Goal: Feedback & Contribution: Contribute content

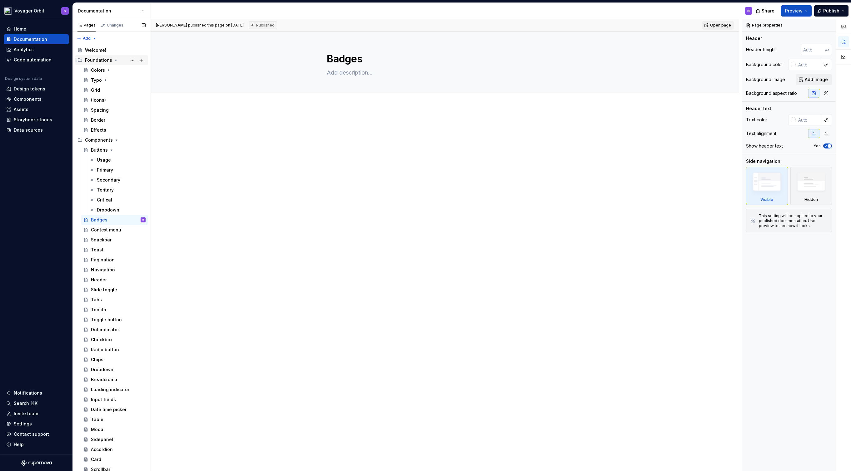
click at [103, 57] on div "Foundations" at bounding box center [98, 60] width 27 height 6
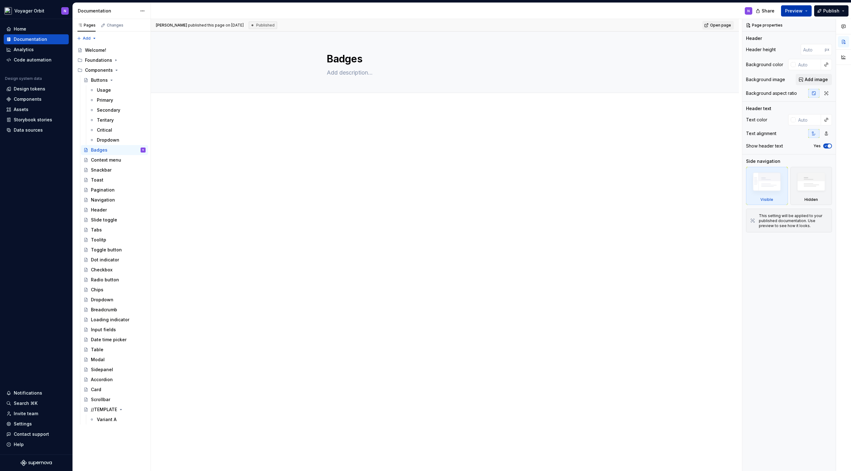
click at [809, 12] on button "Preview" at bounding box center [796, 10] width 31 height 11
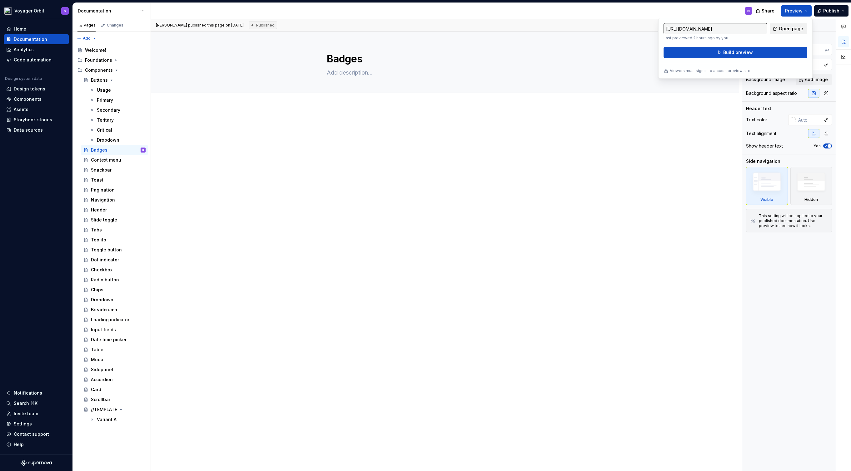
click at [775, 29] on link "Open page" at bounding box center [787, 28] width 37 height 11
click at [43, 9] on html "Voyager Orbit N Home Documentation Analytics Code automation Design system data…" at bounding box center [425, 235] width 851 height 471
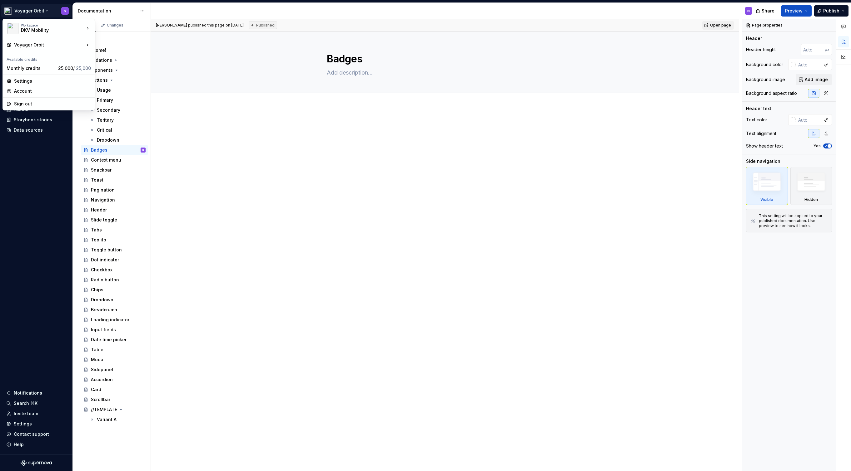
click at [42, 10] on html "Voyager Orbit N Home Documentation Analytics Code automation Design system data…" at bounding box center [425, 235] width 851 height 471
click at [40, 10] on html "Voyager Orbit N Home Documentation Analytics Code automation Design system data…" at bounding box center [425, 235] width 851 height 471
click at [116, 48] on div "Voyager" at bounding box center [132, 46] width 54 height 6
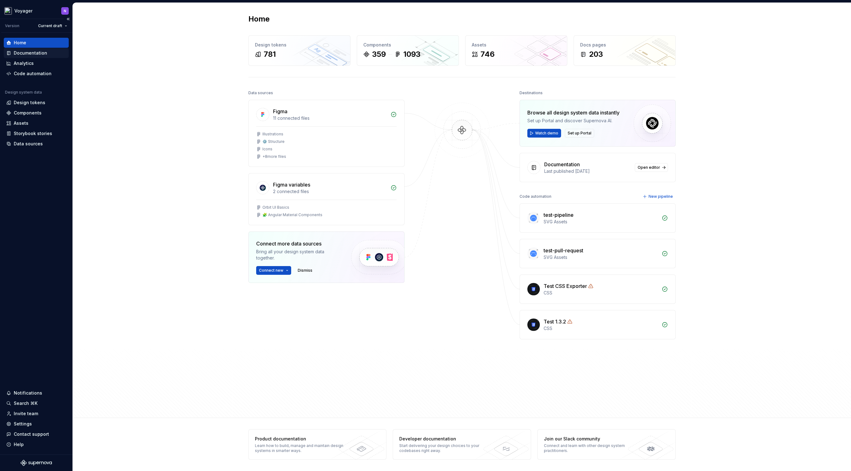
click at [22, 50] on div "Documentation" at bounding box center [30, 53] width 33 height 6
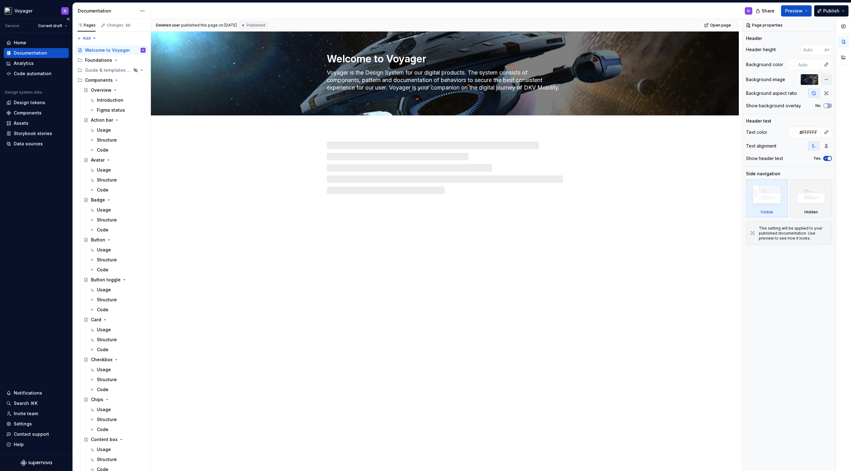
scroll to position [37, 0]
click at [33, 7] on html "Voyager N Version Current draft Home Documentation Analytics Code automation De…" at bounding box center [425, 235] width 851 height 471
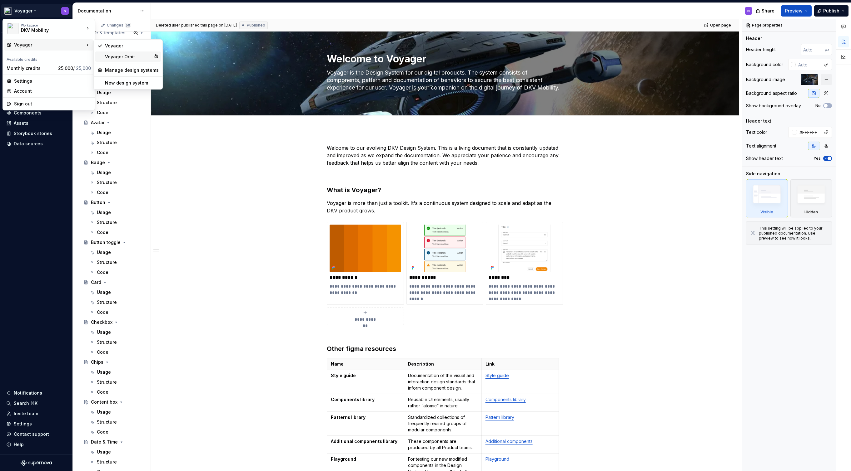
click at [111, 54] on div "Voyager Orbit" at bounding box center [128, 57] width 46 height 6
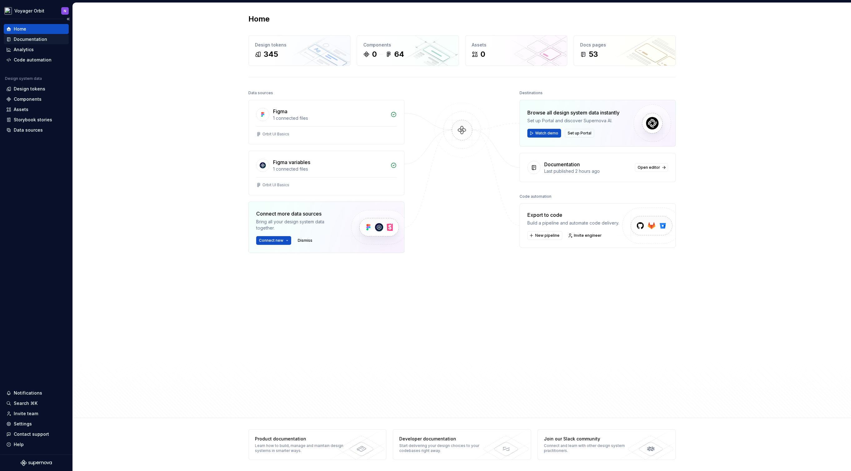
click at [32, 41] on div "Documentation" at bounding box center [30, 39] width 33 height 6
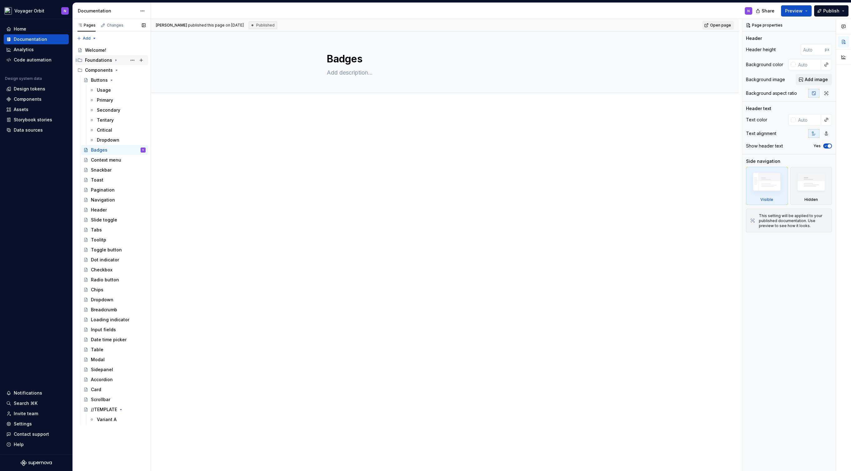
click at [116, 61] on icon "Page tree" at bounding box center [116, 61] width 1 height 2
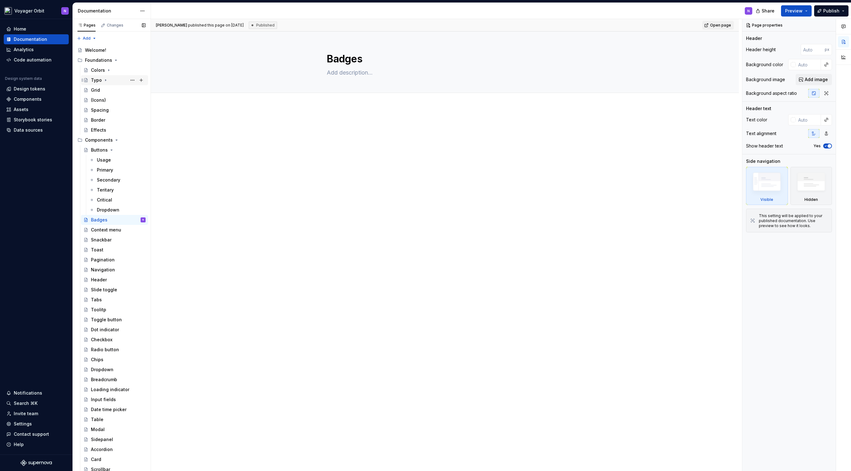
click at [107, 77] on div "Typo" at bounding box center [118, 80] width 55 height 9
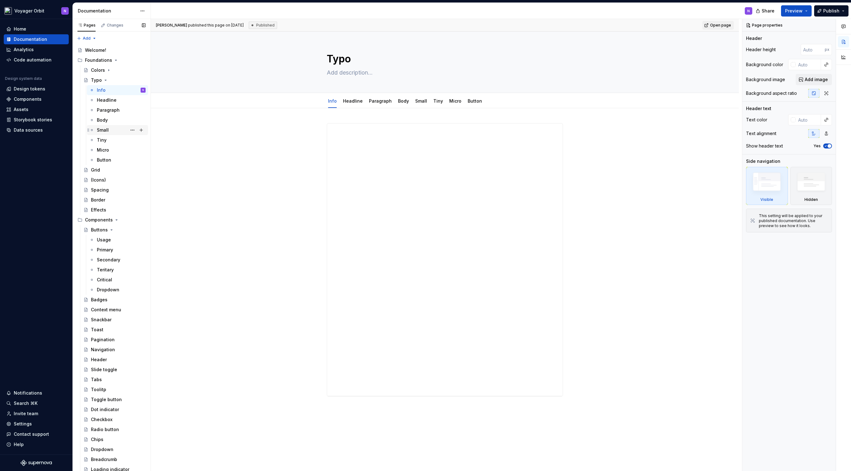
click at [108, 133] on div "Small" at bounding box center [103, 130] width 12 height 6
click at [109, 122] on div "Body" at bounding box center [121, 120] width 49 height 9
click at [113, 110] on div "Paragraph" at bounding box center [108, 110] width 23 height 6
click at [99, 180] on div "(Icons)" at bounding box center [98, 180] width 15 height 6
click at [339, 74] on textarea at bounding box center [443, 73] width 236 height 10
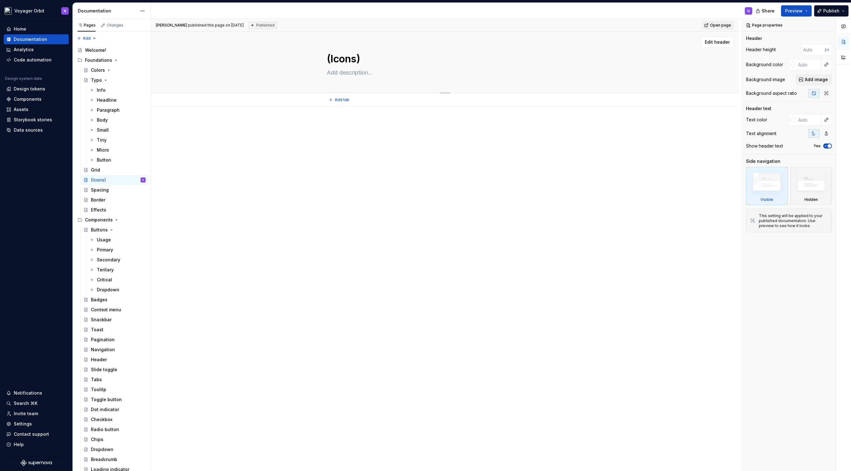
type textarea "*"
type textarea "W"
type textarea "*"
type textarea "Wi"
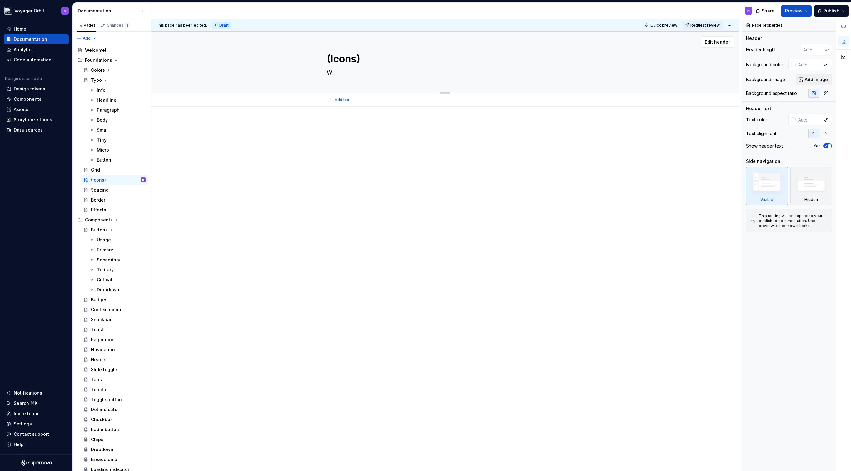
type textarea "*"
type textarea "Wil"
type textarea "*"
type textarea "Will"
type textarea "*"
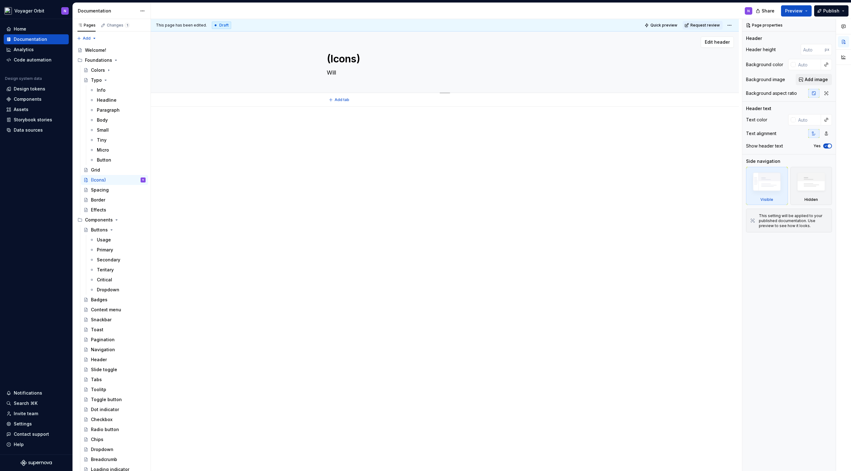
type textarea "Will"
type textarea "*"
type textarea "Will b"
type textarea "*"
type textarea "Will"
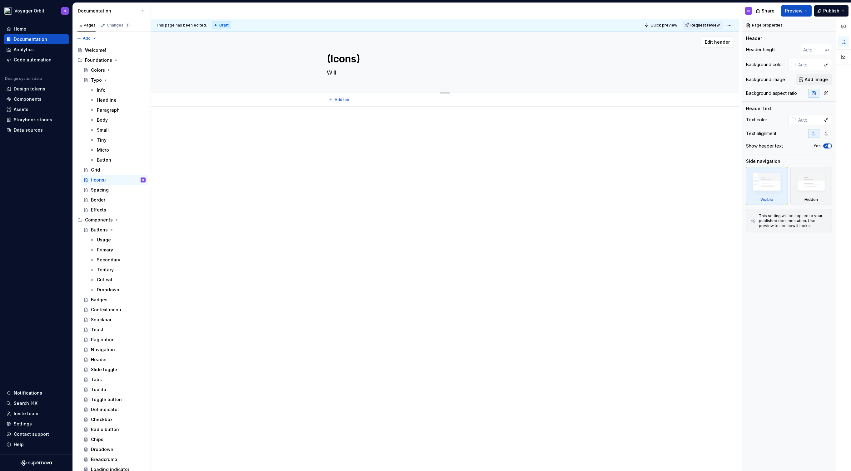
type textarea "*"
type textarea "Will"
type textarea "*"
type textarea "Wil"
type textarea "*"
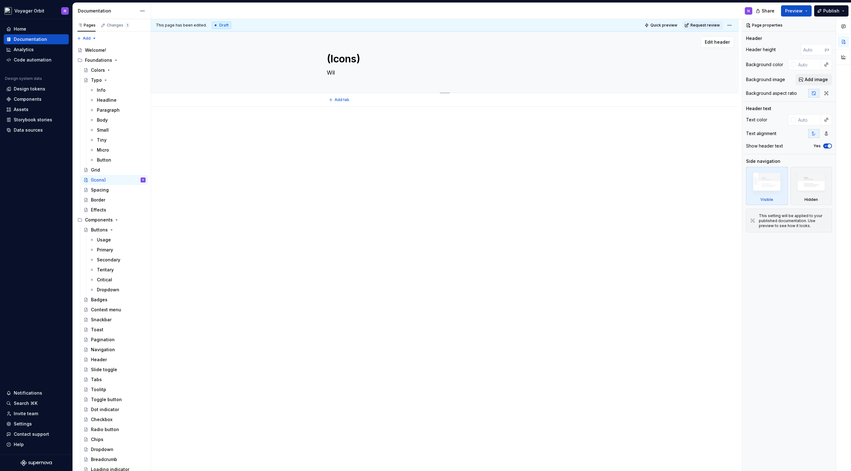
type textarea "Wi"
type textarea "*"
type textarea "W"
type textarea "*"
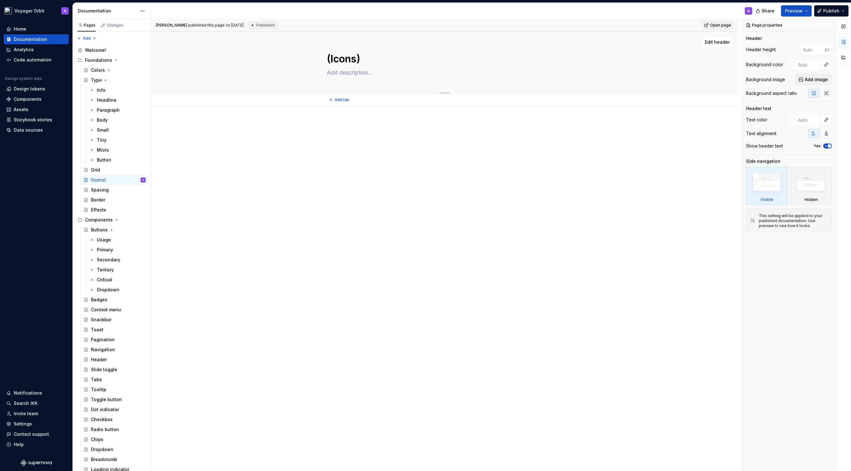
type textarea "*"
type textarea "A"
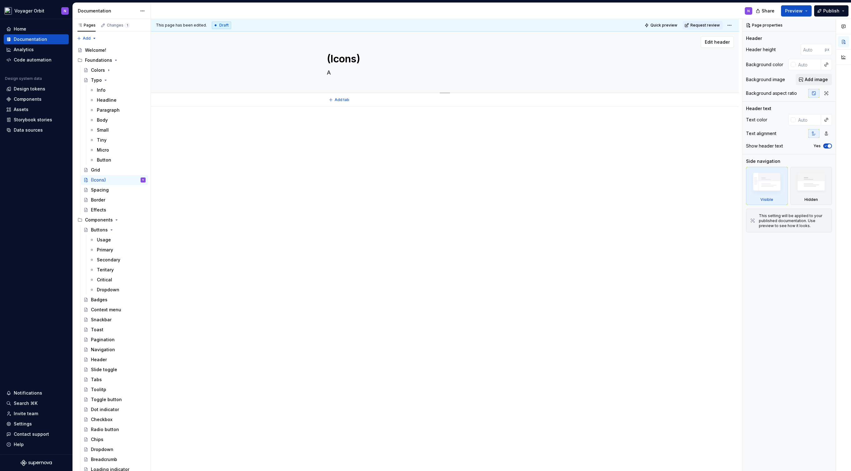
type textarea "*"
type textarea "Ar"
type textarea "*"
type textarea "Are"
type textarea "*"
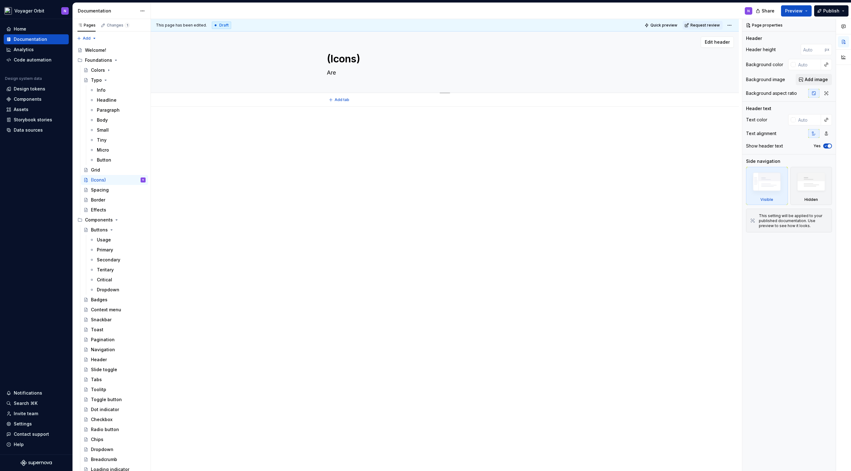
type textarea "Are"
type textarea "*"
type textarea "Are p"
type textarea "*"
type textarea "Are pr"
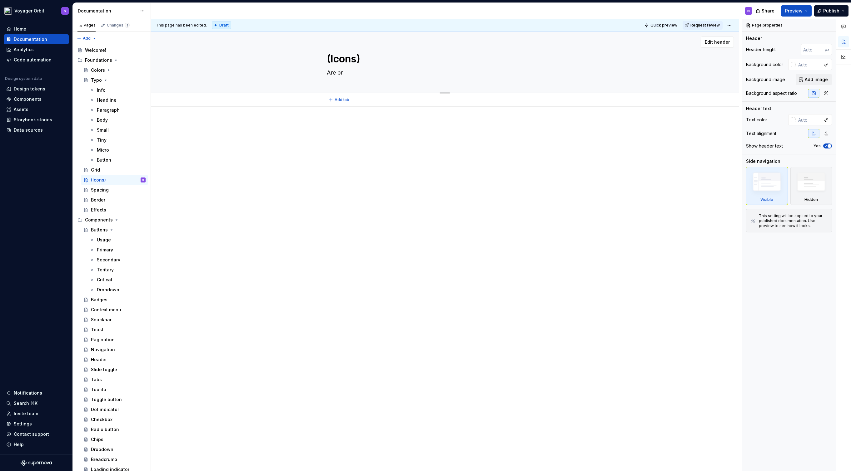
type textarea "*"
type textarea "Are pro"
type textarea "*"
type textarea "Are prov"
type textarea "*"
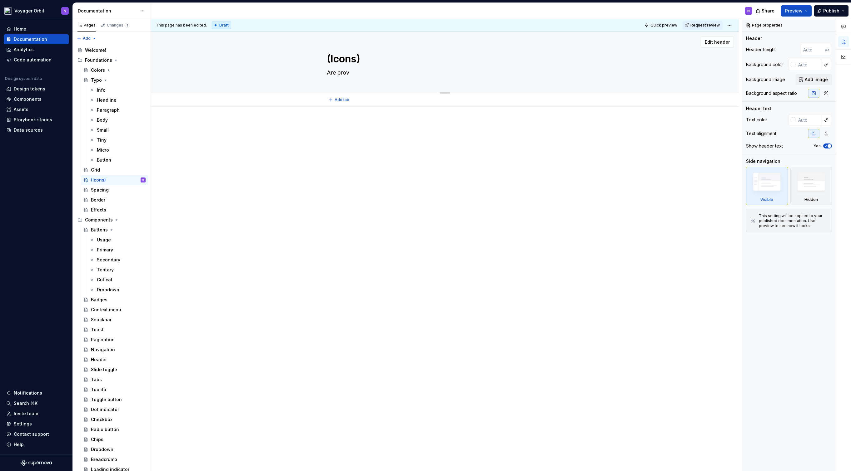
type textarea "Are provi"
type textarea "*"
type textarea "Are provid"
type textarea "*"
type textarea "Are provide"
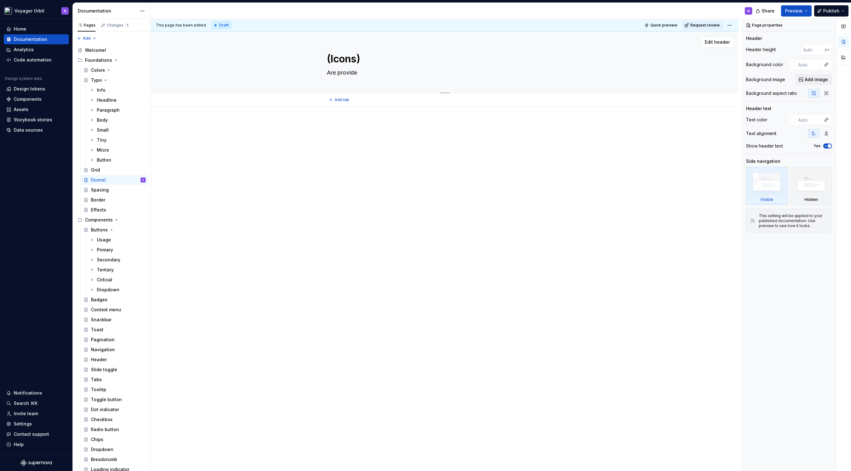
type textarea "*"
type textarea "Are provided"
type textarea "*"
type textarea "Are provided"
type textarea "*"
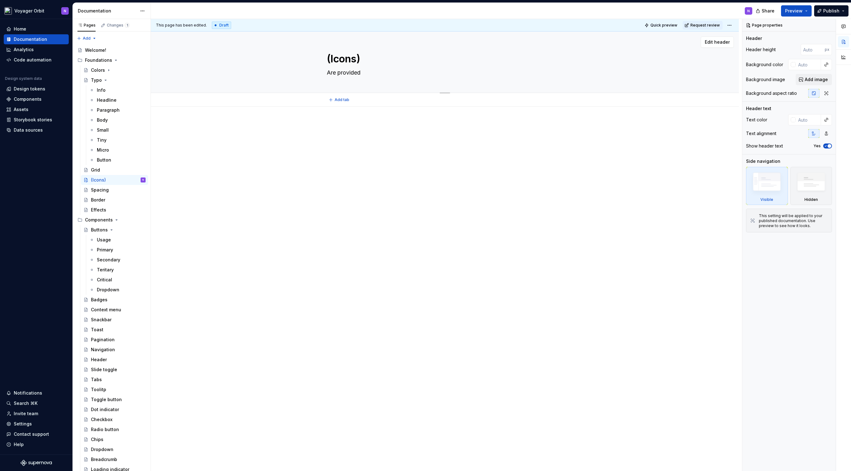
type textarea "Are provided i"
type textarea "*"
type textarea "Are provided in"
type textarea "*"
type textarea "Are provided in"
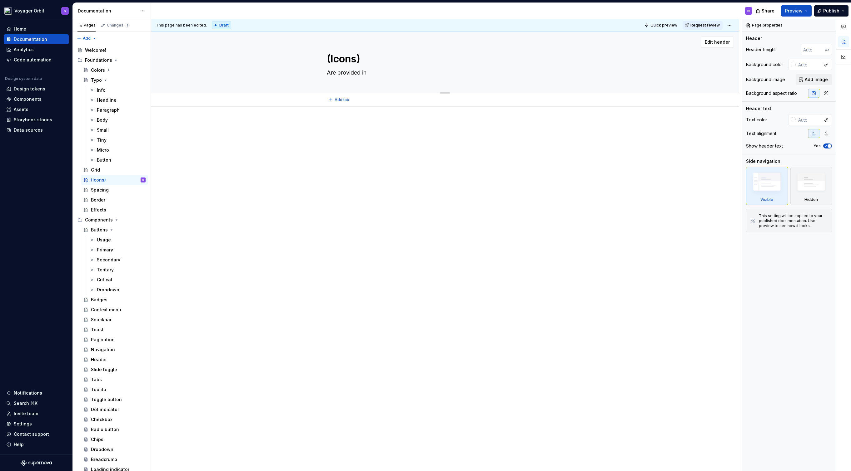
type textarea "*"
type textarea "Are provided in o"
type textarea "*"
type textarea "Are provided in on"
type textarea "*"
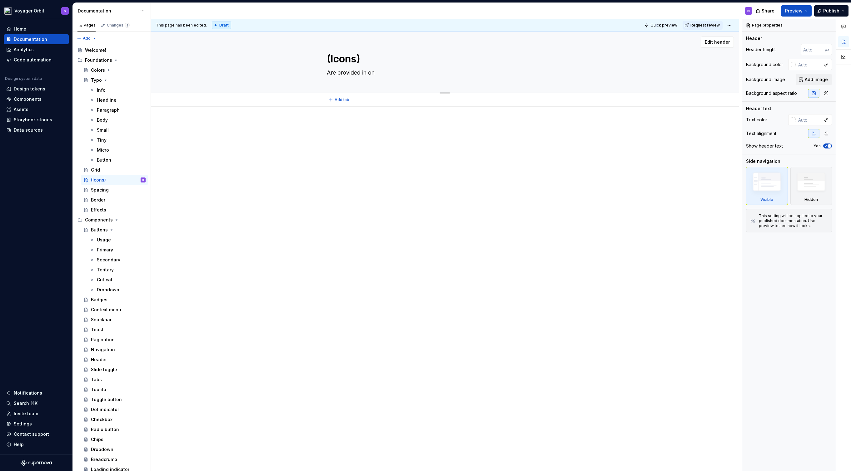
type textarea "Are provided in one"
type textarea "*"
type textarea "Are provided in one"
type textarea "*"
type textarea "Are provided in one s"
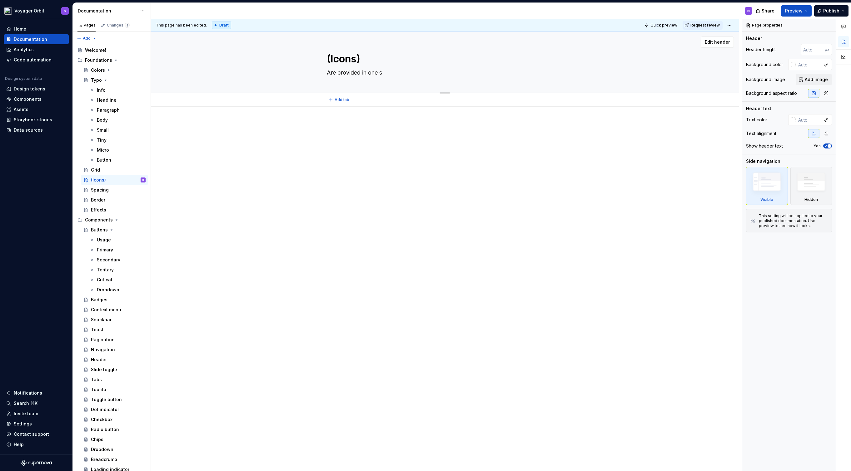
type textarea "*"
type textarea "Are provided in one se"
type textarea "*"
type textarea "Are provided in one set"
type textarea "*"
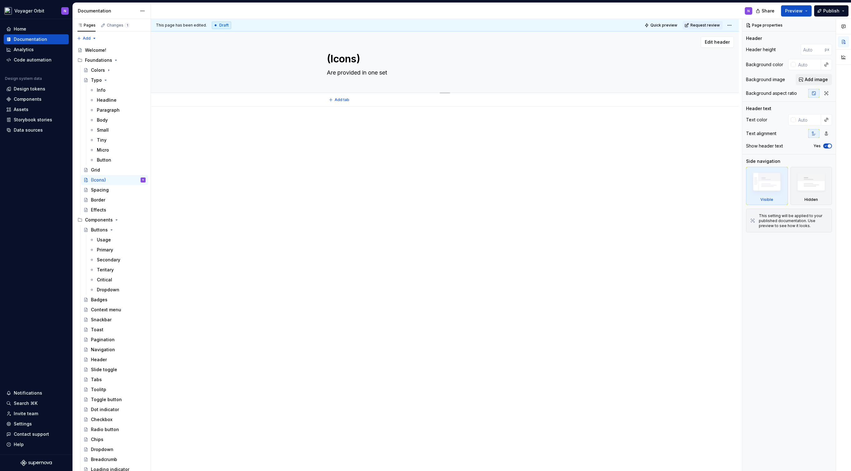
type textarea "Are provided in one set"
type textarea "*"
type textarea "Are provided in one set o"
type textarea "*"
type textarea "Are provided in one set of"
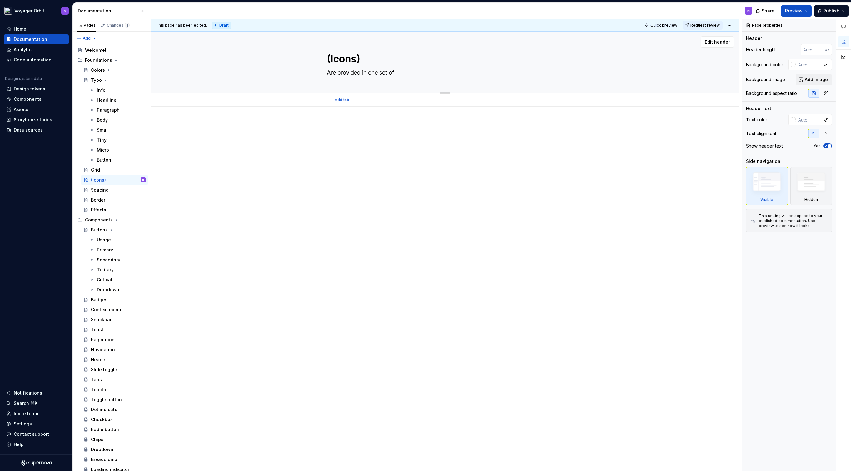
type textarea "*"
type textarea "Are provided in one set of"
type textarea "*"
type textarea "Are provided in one set of s"
type textarea "*"
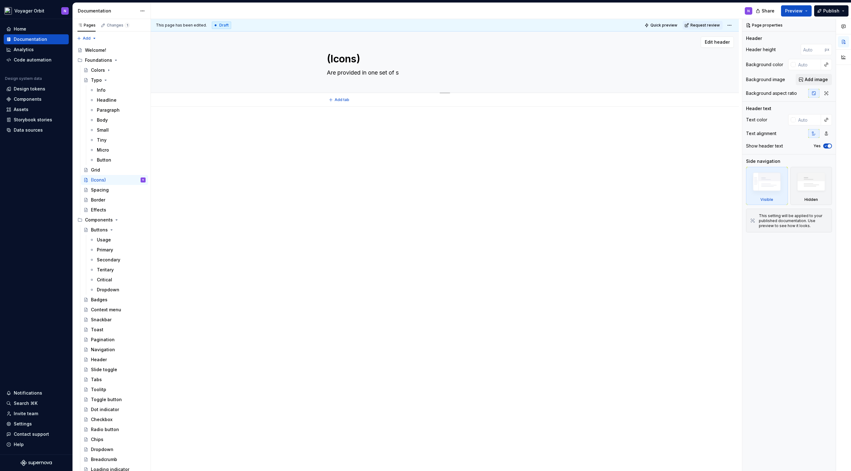
type textarea "Are provided in one set of sv"
type textarea "*"
type textarea "Are provided in one set of svg"
type textarea "*"
type textarea "Are provided in one set of svg"
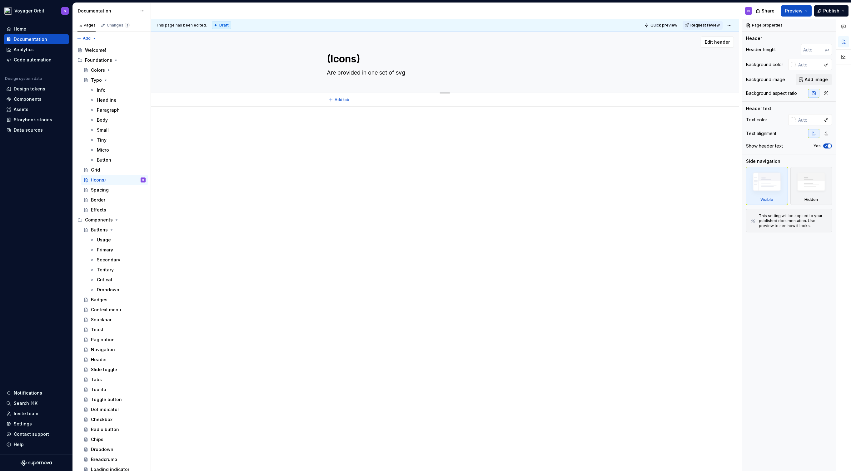
type textarea "*"
type textarea "Are provided in one set of svg i"
type textarea "*"
type textarea "Are provided in one set of svg ico"
type textarea "*"
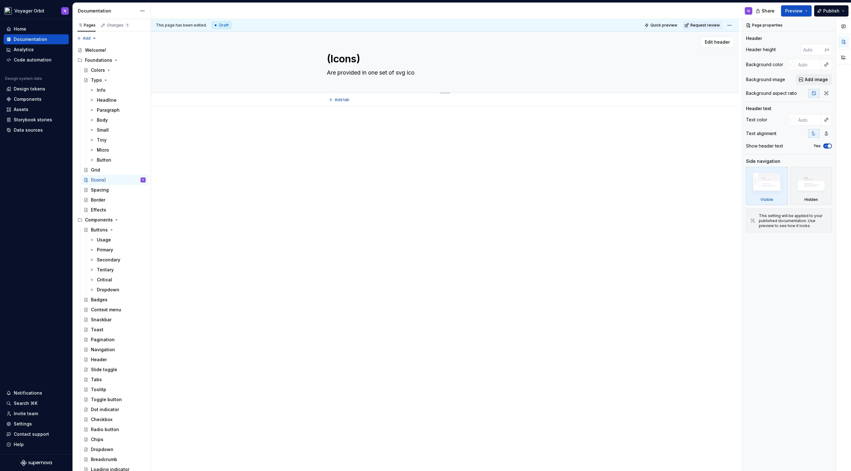
type textarea "Are provided in one set of svg icon"
type textarea "*"
type textarea "Are provided in one set of svg icons"
type textarea "*"
type textarea "Are provided in one set of svg icons"
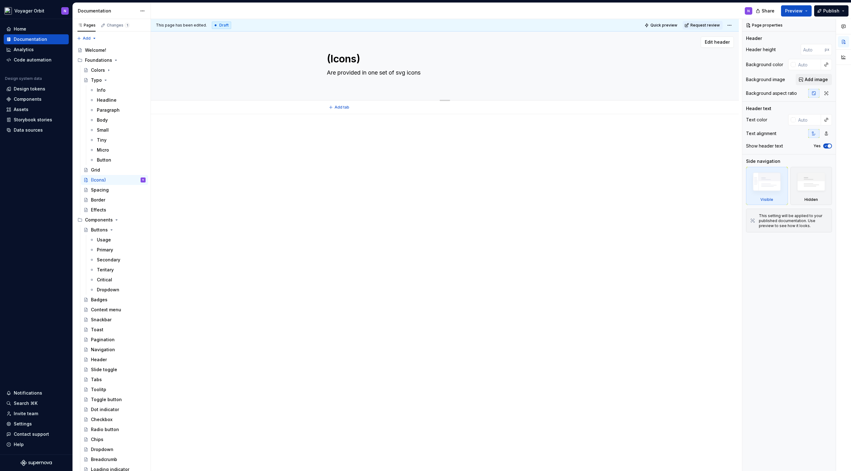
type textarea "*"
type textarea "Are provided in one set of svg icons"
type textarea "*"
type textarea "Are provided in one set of svg icons"
click at [348, 138] on div at bounding box center [445, 134] width 236 height 24
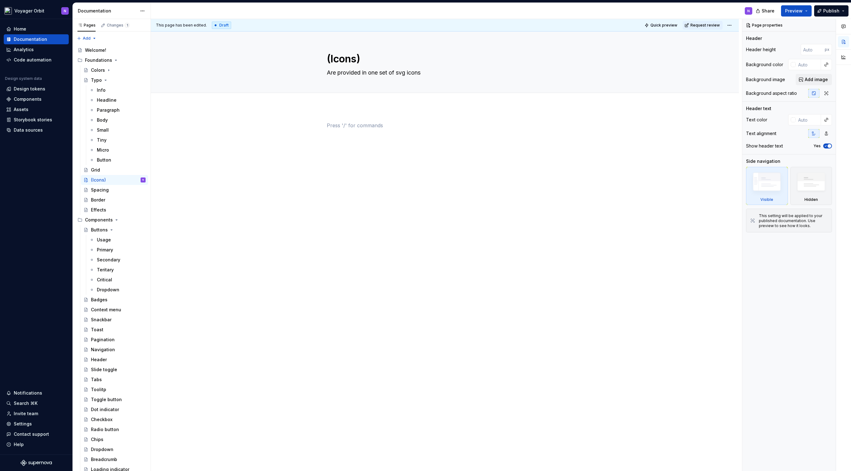
type textarea "*"
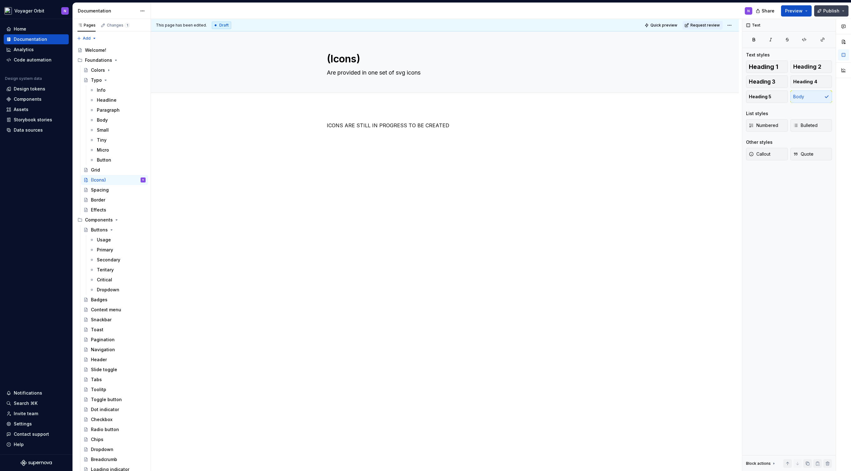
click at [820, 11] on button "Publish" at bounding box center [831, 10] width 34 height 11
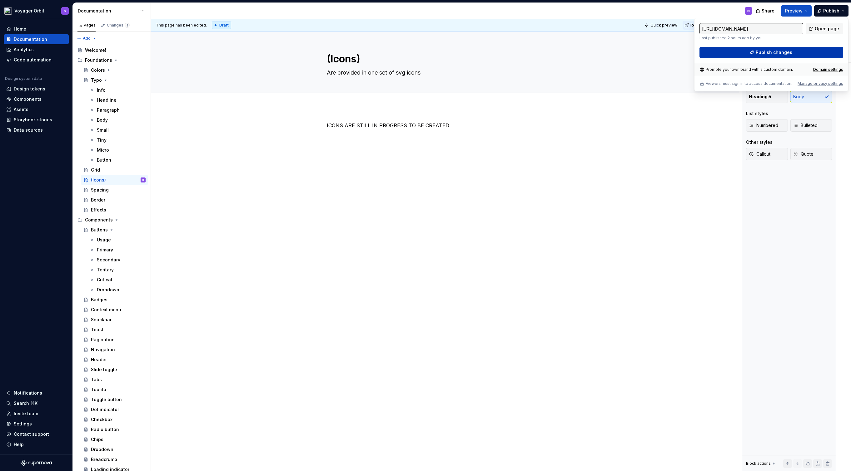
click at [768, 54] on span "Publish changes" at bounding box center [773, 52] width 37 height 6
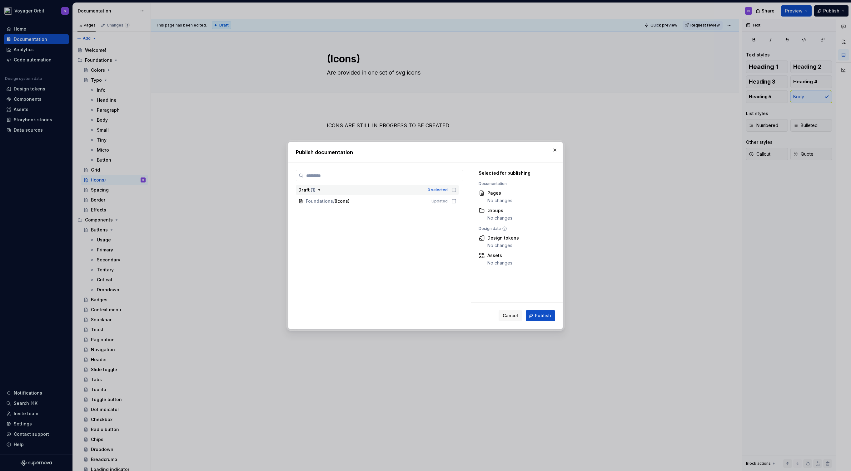
click at [452, 189] on icon "button" at bounding box center [453, 190] width 5 height 5
click at [542, 316] on span "Publish" at bounding box center [543, 316] width 16 height 6
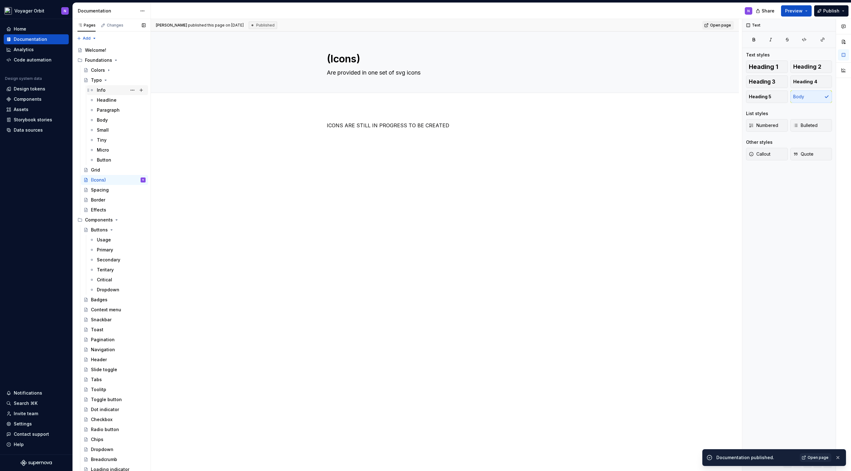
click at [103, 91] on div "Info" at bounding box center [101, 90] width 9 height 6
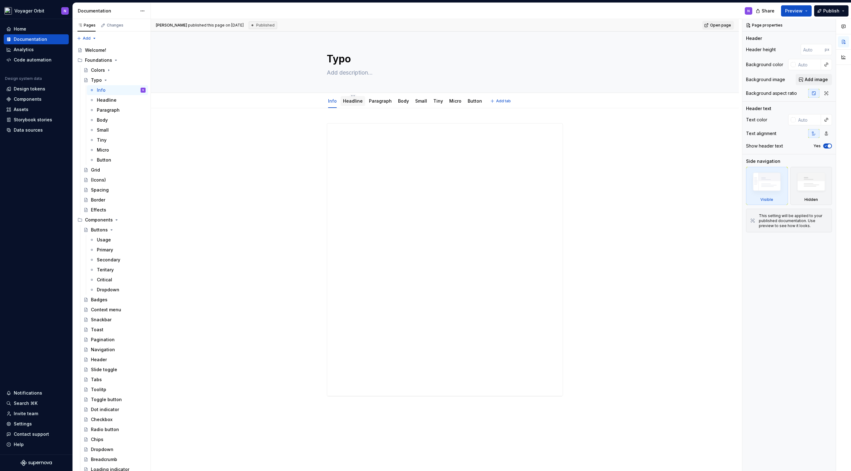
click at [354, 102] on link "Headline" at bounding box center [353, 100] width 20 height 5
click at [354, 118] on div "******** ** ****** ** ***** ** ** ** **" at bounding box center [445, 238] width 588 height 261
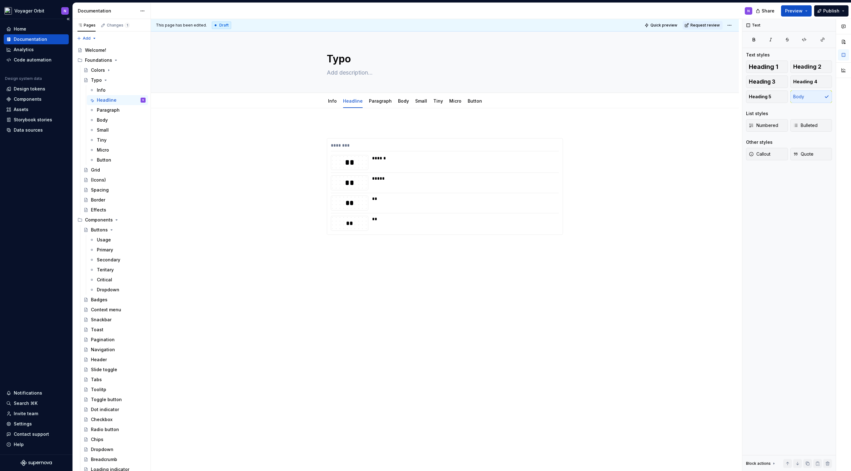
type textarea "*"
click at [345, 256] on div "******** ** ****** ** ***** ** ** ** **" at bounding box center [445, 246] width 588 height 276
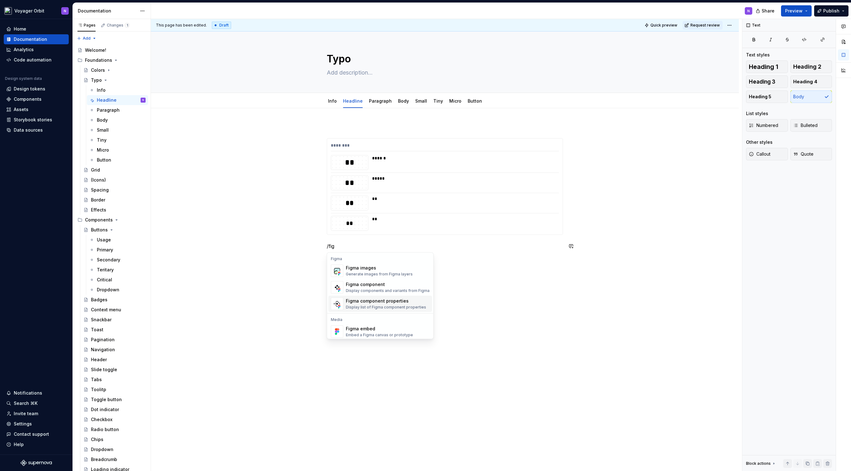
click at [357, 302] on div "Figma component properties" at bounding box center [386, 301] width 80 height 6
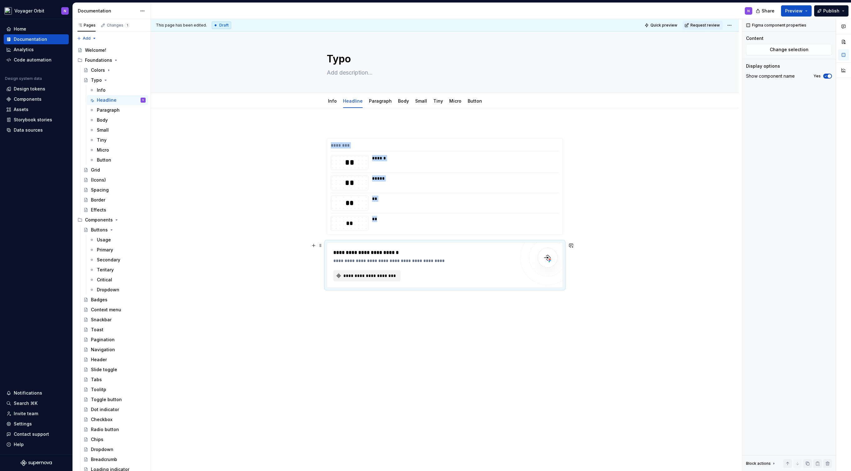
click at [371, 278] on span "**********" at bounding box center [369, 276] width 54 height 6
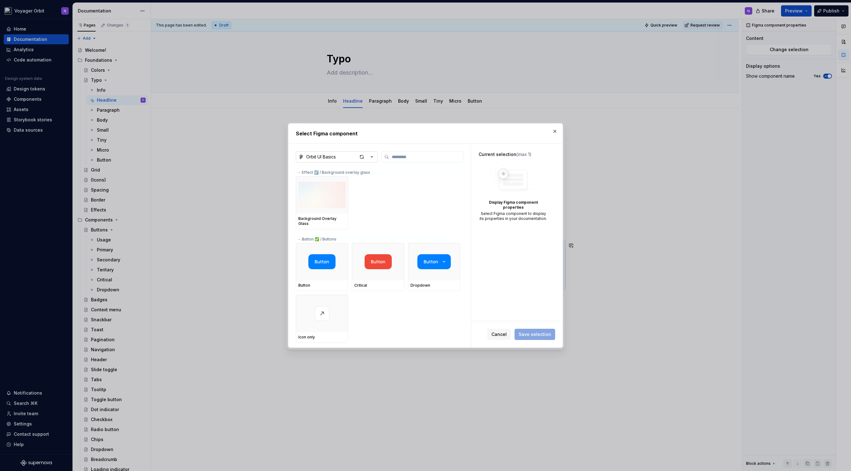
click at [332, 159] on div "Orbit UI Basics" at bounding box center [321, 157] width 30 height 6
drag, startPoint x: 446, startPoint y: 197, endPoint x: 436, endPoint y: 207, distance: 14.1
click at [446, 197] on div "Select Figma component Orbit UI Basics → Effect ☑️ / Background overlay glass B…" at bounding box center [425, 235] width 851 height 471
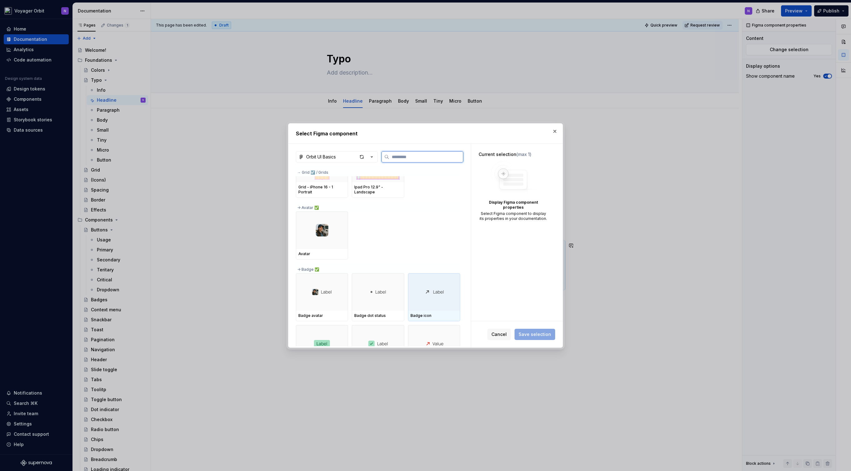
click at [433, 299] on div at bounding box center [434, 292] width 52 height 37
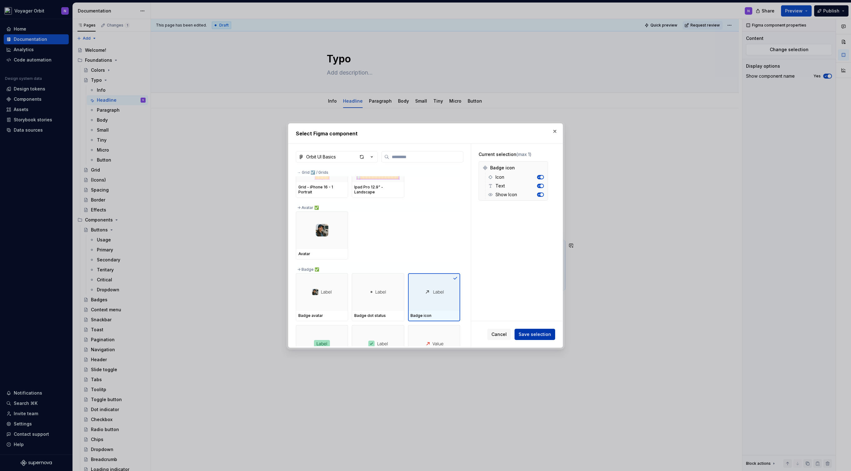
scroll to position [265, 0]
click at [544, 338] on button "Save selection" at bounding box center [534, 334] width 41 height 11
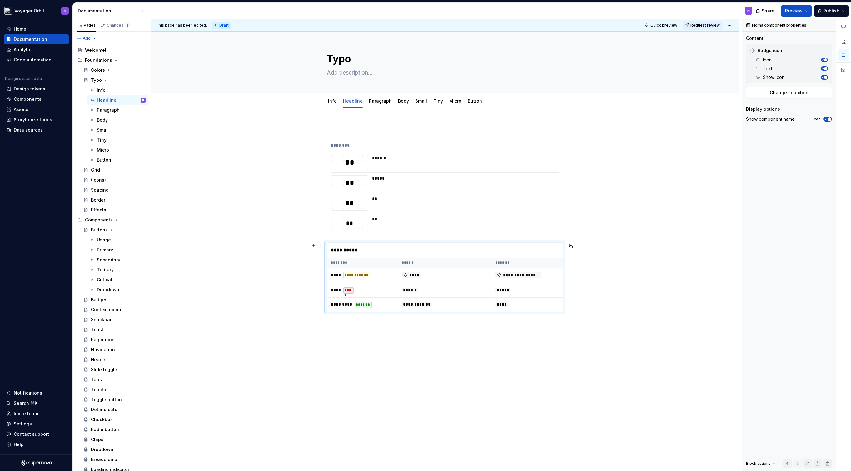
click at [588, 311] on div "**********" at bounding box center [445, 284] width 588 height 353
click at [340, 291] on td "**** ****" at bounding box center [362, 291] width 71 height 14
drag, startPoint x: 473, startPoint y: 289, endPoint x: 516, endPoint y: 294, distance: 43.3
click at [474, 289] on td "******" at bounding box center [445, 291] width 94 height 14
drag, startPoint x: 503, startPoint y: 290, endPoint x: 540, endPoint y: 293, distance: 37.2
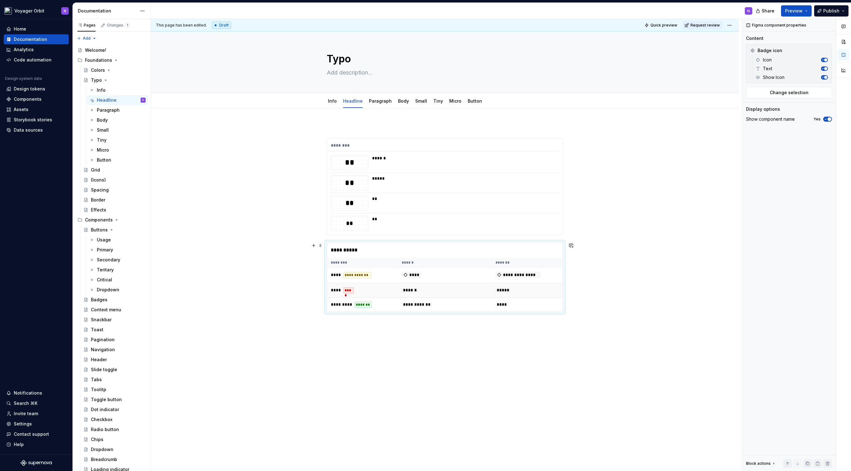
click at [503, 290] on span "*****" at bounding box center [502, 290] width 15 height 4
click at [595, 291] on div "**********" at bounding box center [445, 284] width 588 height 353
click at [583, 313] on div "**********" at bounding box center [446, 245] width 591 height 453
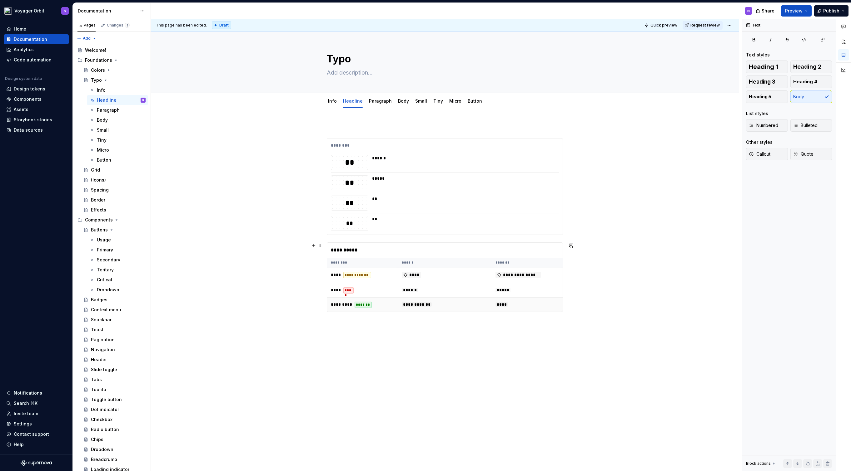
drag, startPoint x: 581, startPoint y: 313, endPoint x: 518, endPoint y: 308, distance: 63.5
click at [578, 312] on div "**********" at bounding box center [446, 245] width 591 height 453
click at [518, 308] on td "****" at bounding box center [526, 305] width 71 height 14
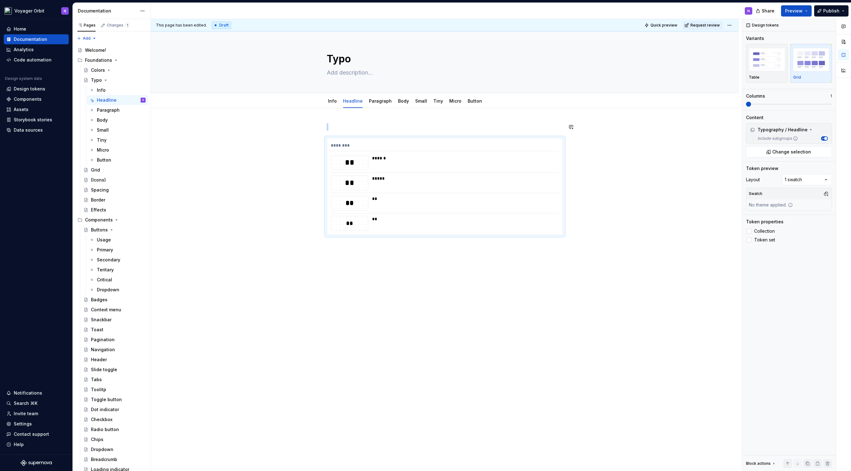
click at [340, 121] on div "******** ** ****** ** ***** ** ** ** **" at bounding box center [445, 246] width 588 height 276
click at [335, 126] on p at bounding box center [445, 126] width 236 height 7
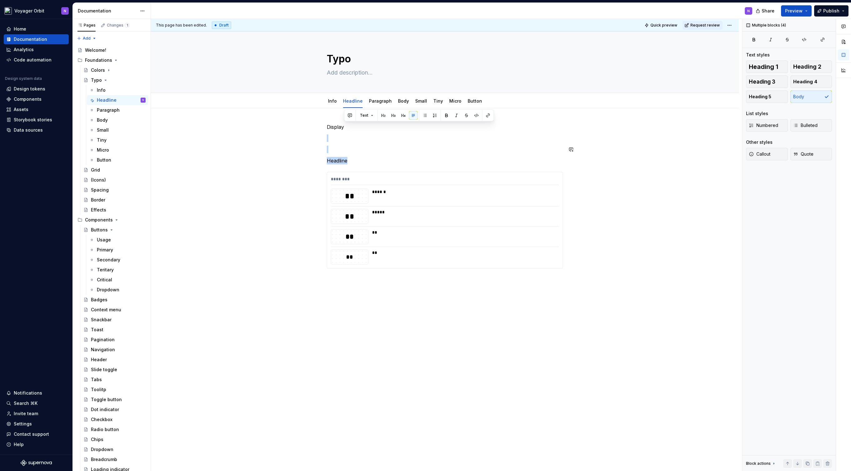
click at [335, 156] on div "Display Headline ******** ** ****** ** ***** ** ** ** **" at bounding box center [445, 196] width 236 height 146
click at [336, 160] on p "Headline" at bounding box center [445, 160] width 236 height 7
click at [374, 149] on button "button" at bounding box center [376, 149] width 9 height 9
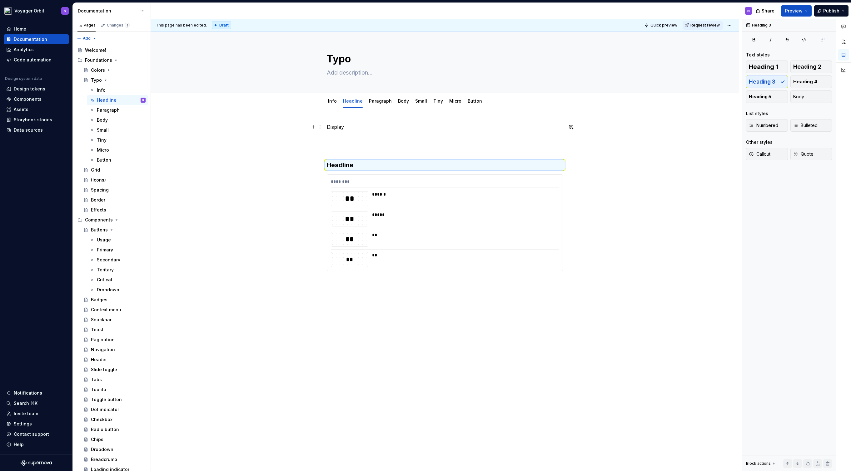
click at [337, 129] on p "Display" at bounding box center [445, 126] width 236 height 7
click at [374, 114] on button "button" at bounding box center [376, 115] width 9 height 9
click at [351, 146] on div "Display Headline ******** ** ****** ** ***** ** ** ** **" at bounding box center [445, 198] width 236 height 151
click at [337, 138] on p at bounding box center [445, 140] width 236 height 7
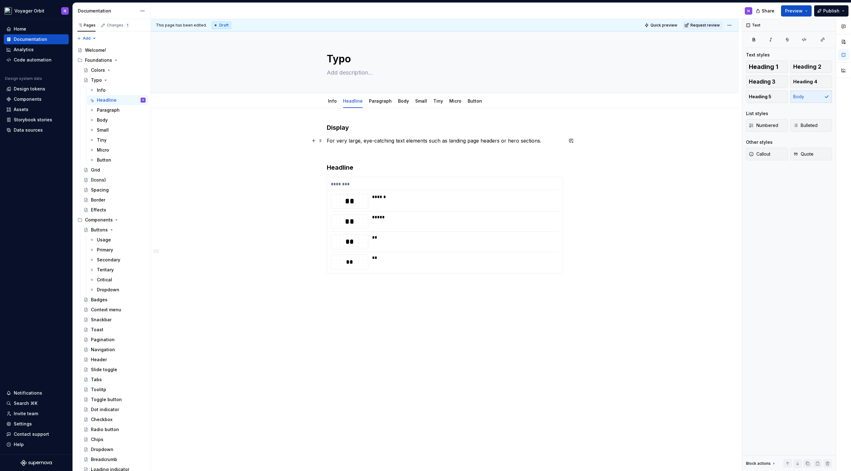
click at [452, 138] on p "For very large, eye-catching text elements such as landing page headers or hero…" at bounding box center [445, 140] width 236 height 7
click at [496, 140] on p "For very large, eye-catching text elements such as page headers or hero section…" at bounding box center [445, 140] width 236 height 7
click at [487, 140] on p "For very large, eye-catching text elements such as page headers or hero section…" at bounding box center [445, 140] width 236 height 7
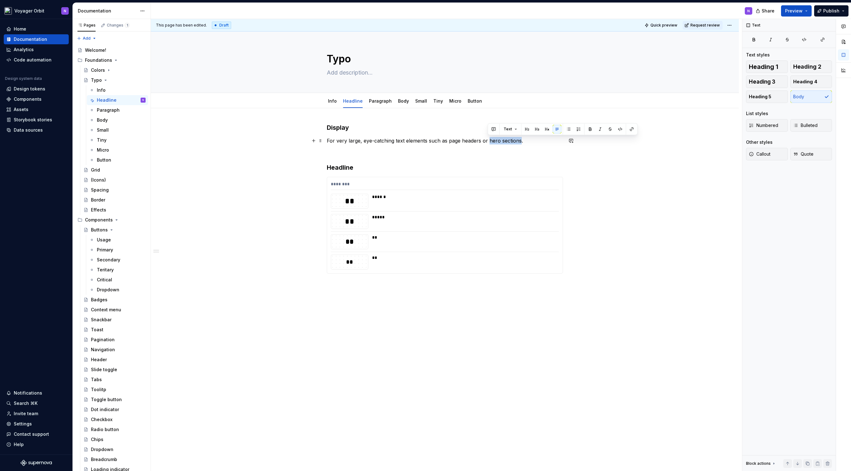
drag, startPoint x: 487, startPoint y: 141, endPoint x: 519, endPoint y: 140, distance: 31.9
click at [519, 140] on p "For very large, eye-catching text elements such as page headers or hero section…" at bounding box center [445, 140] width 236 height 7
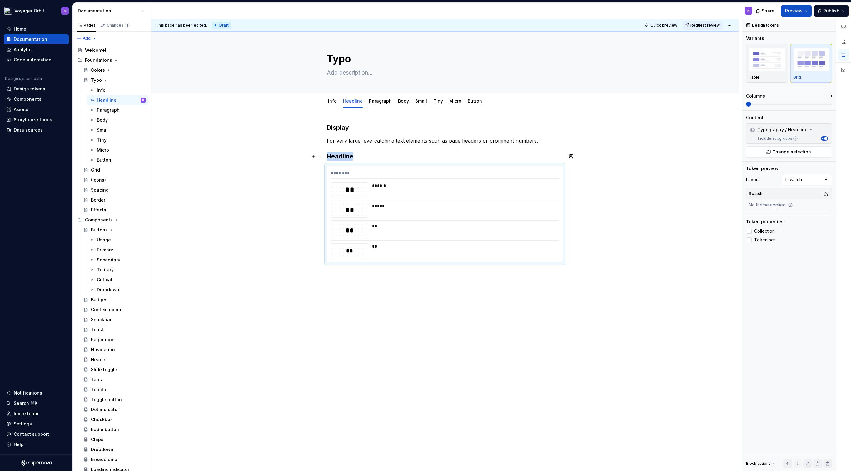
click at [379, 158] on h3 "Headline" at bounding box center [445, 156] width 236 height 9
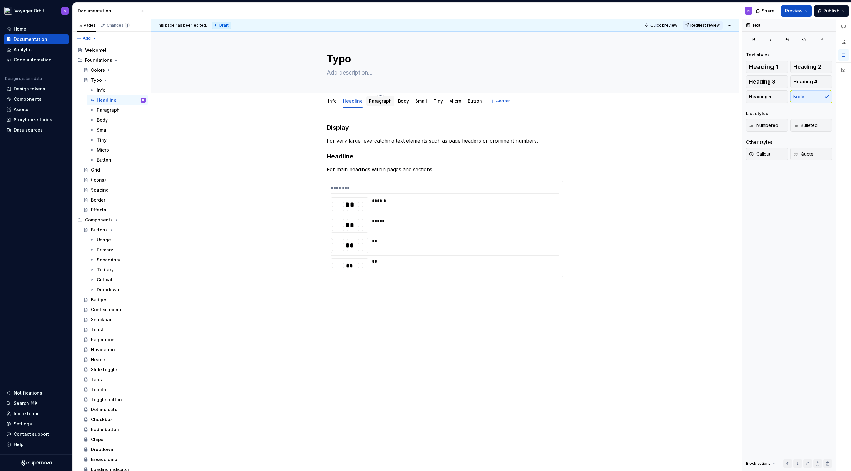
click at [375, 99] on link "Paragraph" at bounding box center [380, 100] width 23 height 5
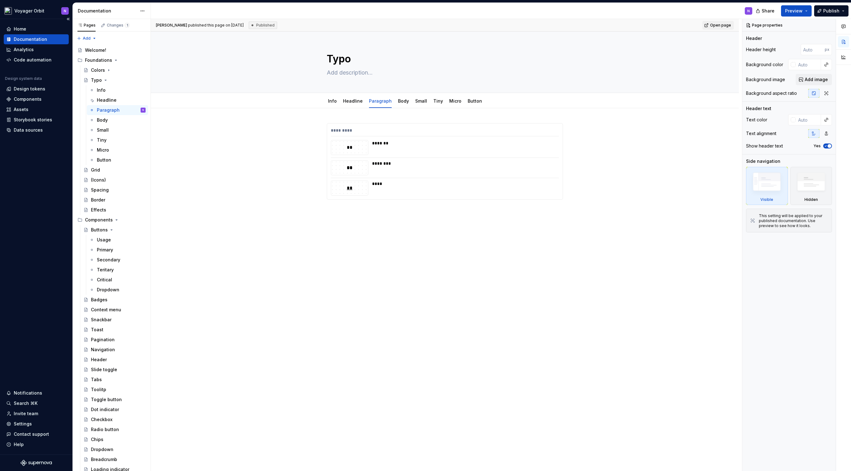
type textarea "*"
click at [337, 115] on div "********* ** ******* ** ******** ** ****" at bounding box center [445, 228] width 588 height 240
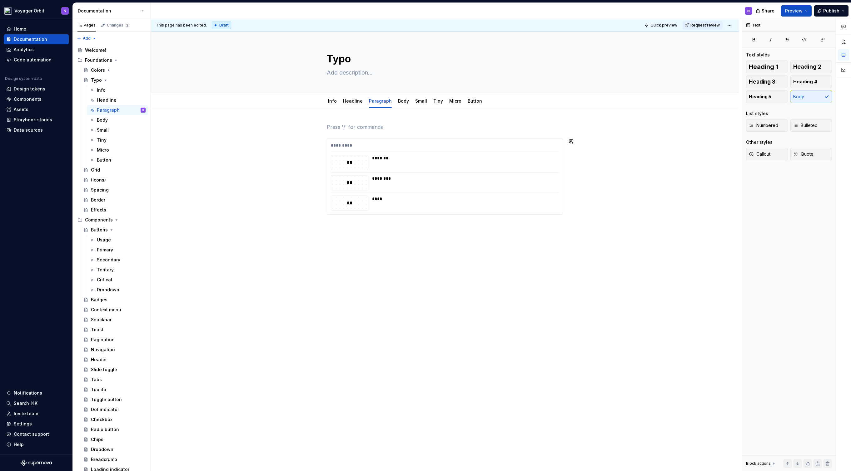
click at [367, 241] on div "********* ** ******* ** ******** ** ****" at bounding box center [445, 235] width 588 height 255
paste div
drag, startPoint x: 476, startPoint y: 226, endPoint x: 459, endPoint y: 227, distance: 17.8
click at [455, 226] on p "Standard body text for longer content or descriptions." at bounding box center [445, 225] width 236 height 7
click at [328, 114] on div "This page has been edited. Draft Quick preview Request review Typo Edit header …" at bounding box center [446, 245] width 591 height 453
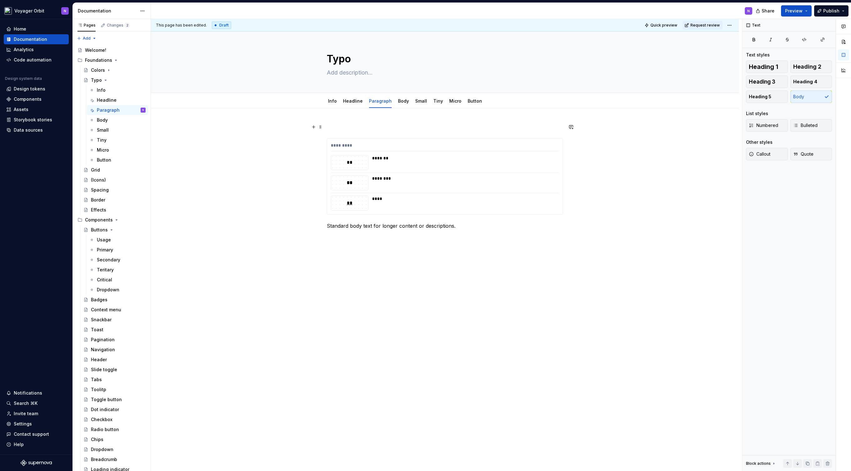
click at [340, 127] on p at bounding box center [445, 126] width 236 height 7
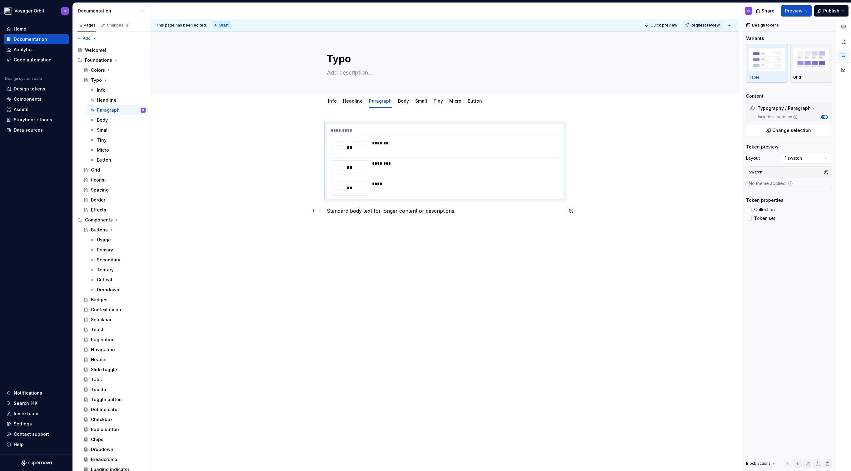
click at [353, 211] on p "Standard body text for longer content or descriptions." at bounding box center [445, 210] width 236 height 7
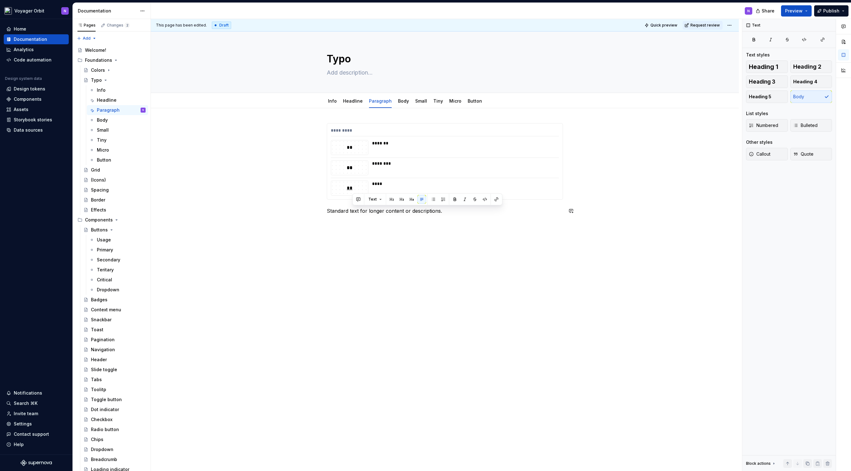
drag, startPoint x: 352, startPoint y: 211, endPoint x: 268, endPoint y: 215, distance: 84.1
click at [268, 215] on div "********* ** ******* ** ******** ** **** Standard text for longer content or de…" at bounding box center [445, 235] width 588 height 255
click at [323, 215] on div "********* ** ******* ** ******** ** **** Standard text for longer content or de…" at bounding box center [445, 235] width 588 height 255
drag, startPoint x: 353, startPoint y: 210, endPoint x: 319, endPoint y: 210, distance: 33.4
click at [327, 210] on div "********* ** ******* ** ******** ** **** Standard text for longer content or de…" at bounding box center [445, 178] width 236 height 110
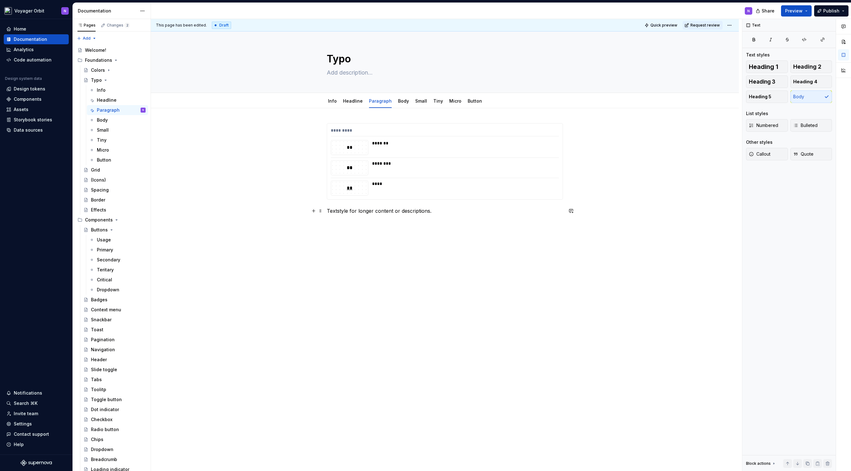
drag, startPoint x: 435, startPoint y: 212, endPoint x: 441, endPoint y: 212, distance: 5.7
click at [435, 212] on p "Textstyle for longer content or descriptions." at bounding box center [445, 210] width 236 height 7
click at [402, 103] on link "Body" at bounding box center [403, 100] width 11 height 5
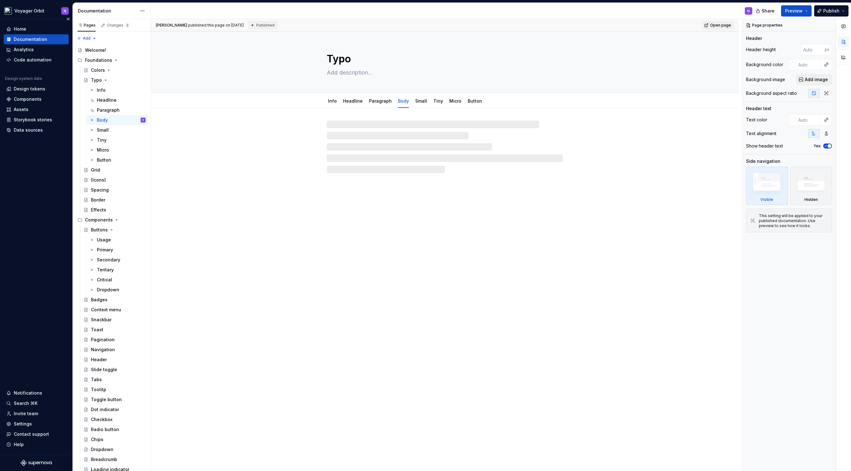
type textarea "*"
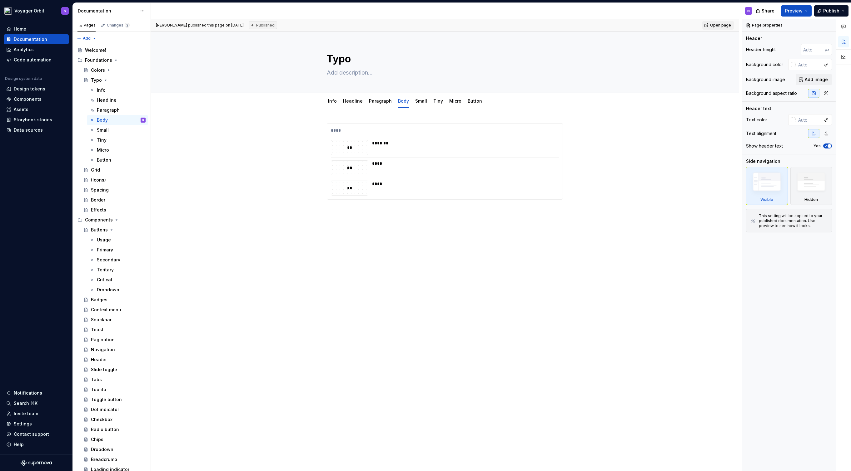
click at [360, 211] on div "**** ** ******* ** **** ** ****" at bounding box center [445, 228] width 588 height 240
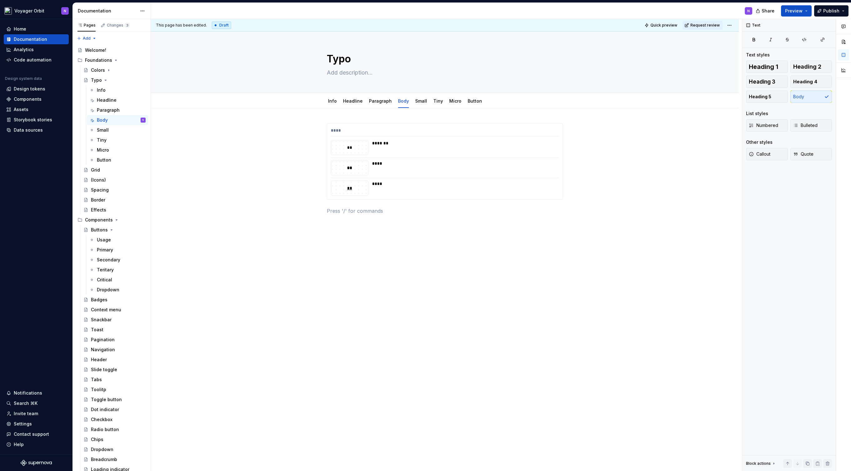
paste div
click at [345, 210] on p "Standard UI text for labels, form elements, meta information." at bounding box center [445, 210] width 236 height 7
click at [524, 216] on div "**** ** ******* ** **** ** **** Textstyle for UI text like labels, form element…" at bounding box center [445, 172] width 236 height 99
click at [335, 212] on p "Textstyle for UI text like labels, form elements, meta information. Focus on in…" at bounding box center [445, 210] width 236 height 7
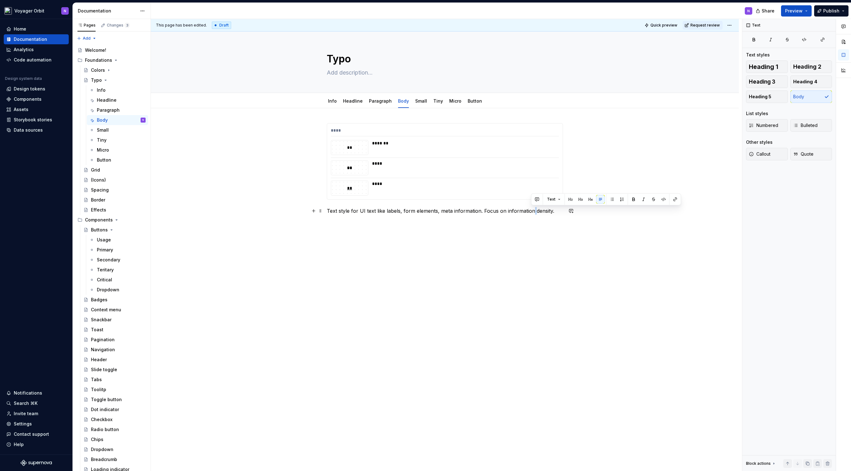
click at [530, 211] on p "Text style for UI text like labels, form elements, meta information. Focus on i…" at bounding box center [445, 210] width 236 height 7
click at [104, 111] on div "Paragraph" at bounding box center [108, 110] width 23 height 6
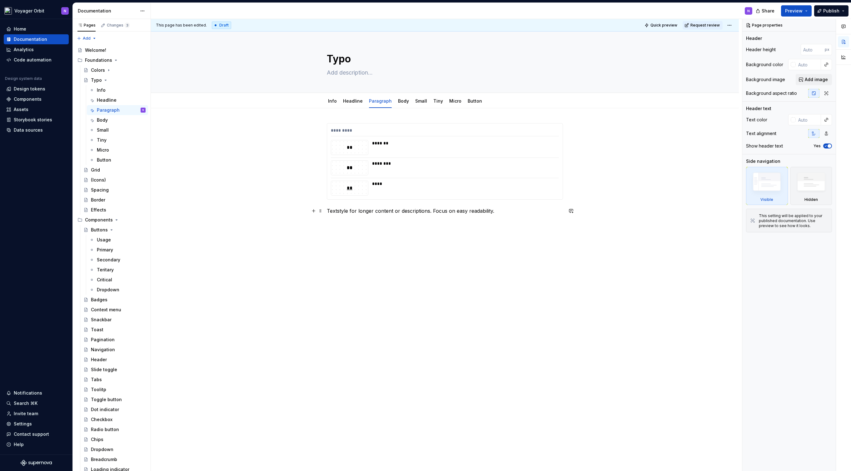
click at [338, 211] on p "Textstyle for longer content or descriptions. Focus on easy readability." at bounding box center [445, 210] width 236 height 7
type textarea "*"
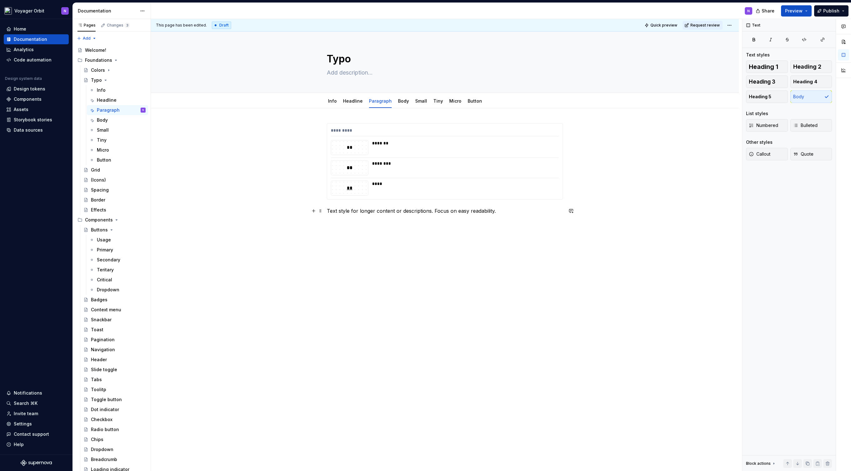
click at [469, 212] on p "Text style for longer content or descriptions. Focus on easy readability." at bounding box center [445, 210] width 236 height 7
click at [437, 229] on div "********* ** ******* ** ******** ** **** Text style for longer content or descr…" at bounding box center [445, 178] width 236 height 110
click at [114, 98] on div "Headline" at bounding box center [107, 100] width 20 height 6
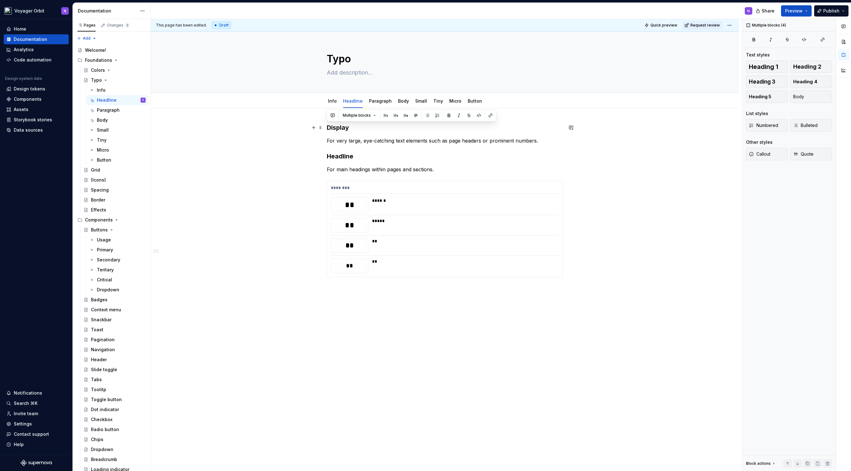
drag, startPoint x: 374, startPoint y: 166, endPoint x: 323, endPoint y: 129, distance: 62.6
click at [327, 129] on div "Display For very large, eye-catching text elements such as page headers or prom…" at bounding box center [445, 204] width 236 height 162
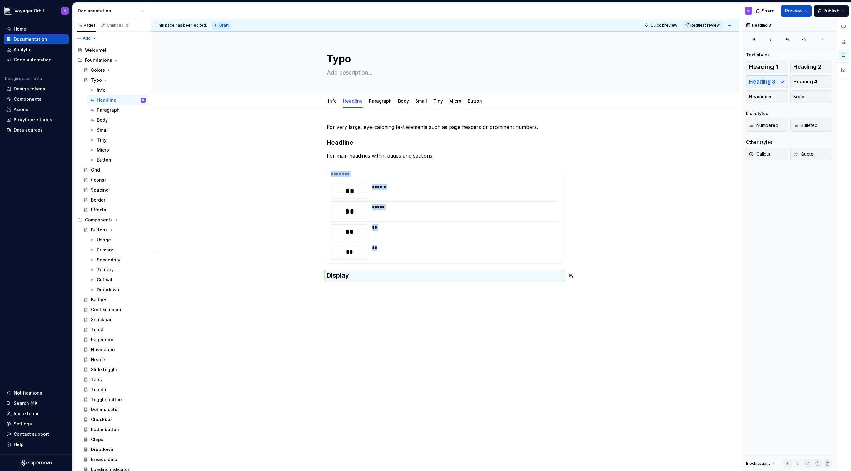
drag, startPoint x: 322, startPoint y: 128, endPoint x: 335, endPoint y: 285, distance: 157.7
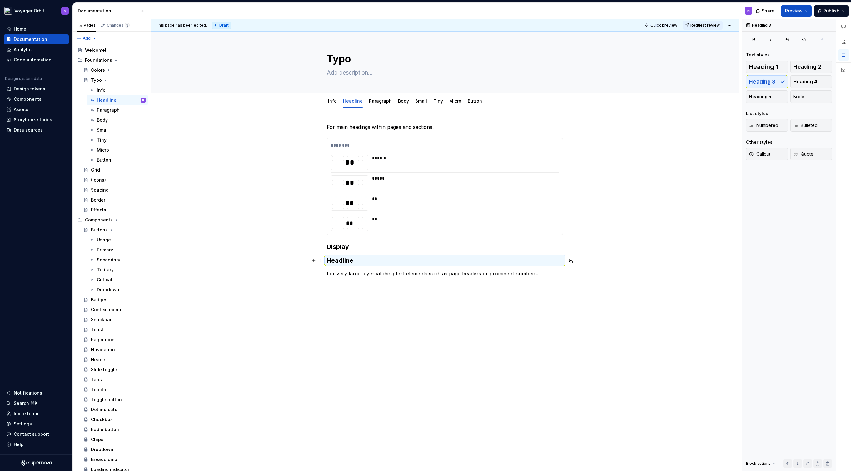
drag, startPoint x: 320, startPoint y: 126, endPoint x: 318, endPoint y: 246, distance: 119.6
drag, startPoint x: 321, startPoint y: 127, endPoint x: 322, endPoint y: 232, distance: 105.2
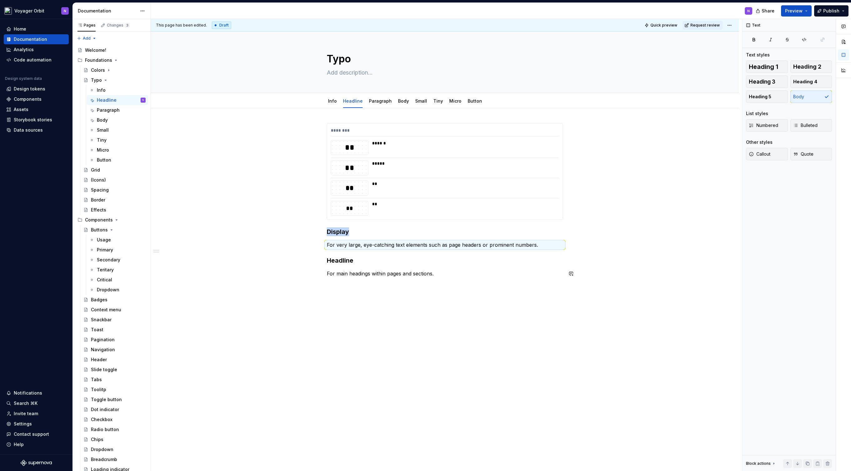
click at [385, 324] on div "******** ** ****** ** ***** ** ** ** ** Display For very large, eye-catching te…" at bounding box center [445, 267] width 588 height 318
click at [838, 9] on span "Publish" at bounding box center [831, 11] width 16 height 6
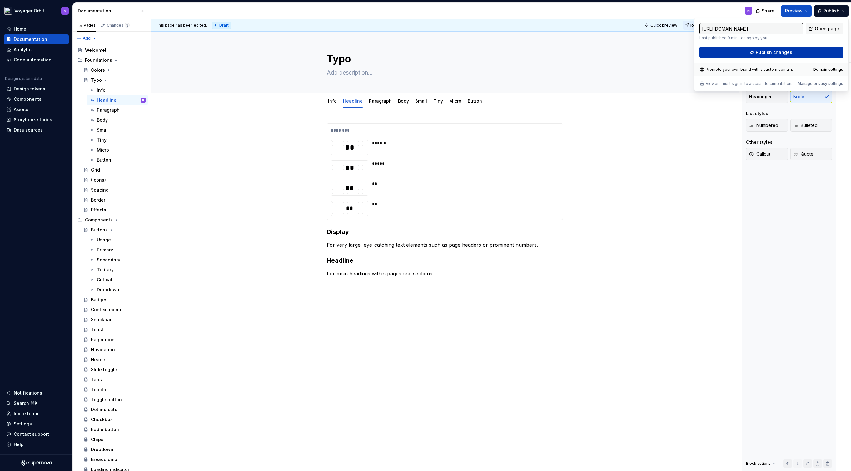
click at [786, 49] on span "Publish changes" at bounding box center [773, 52] width 37 height 6
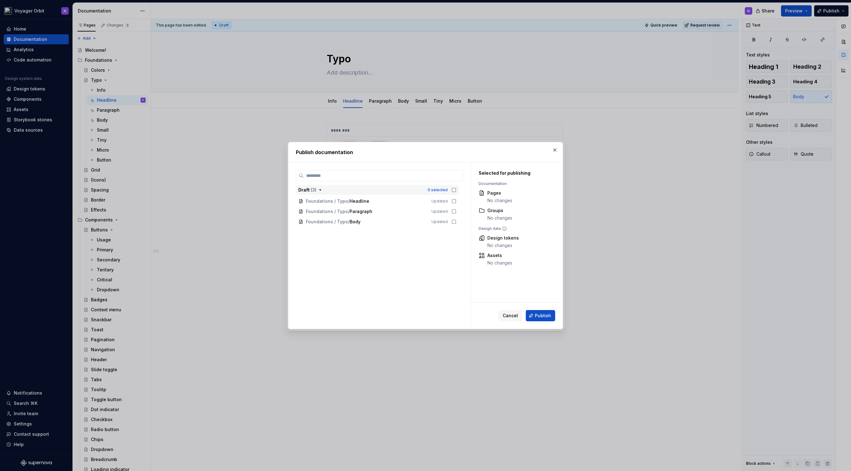
click at [454, 191] on icon "button" at bounding box center [453, 190] width 5 height 5
click at [542, 315] on span "Publish" at bounding box center [543, 316] width 16 height 6
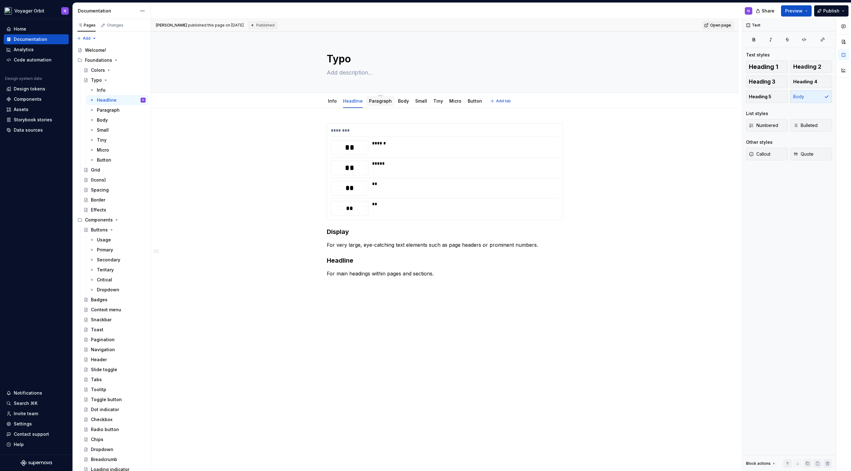
click at [370, 102] on link "Paragraph" at bounding box center [380, 100] width 23 height 5
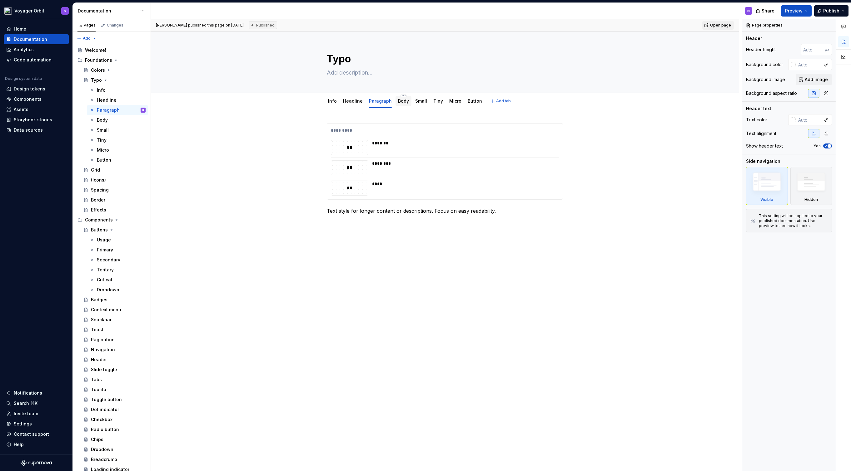
click at [398, 101] on link "Body" at bounding box center [403, 100] width 11 height 5
click at [415, 103] on link "Small" at bounding box center [421, 100] width 12 height 5
click at [361, 207] on div "***** ** ******* ** **** ** ****" at bounding box center [445, 165] width 236 height 84
drag, startPoint x: 351, startPoint y: 209, endPoint x: 343, endPoint y: 205, distance: 8.4
click at [351, 209] on div "[PERSON_NAME] published this page on [DATE] Published Open page Typo Edit heade…" at bounding box center [446, 245] width 591 height 453
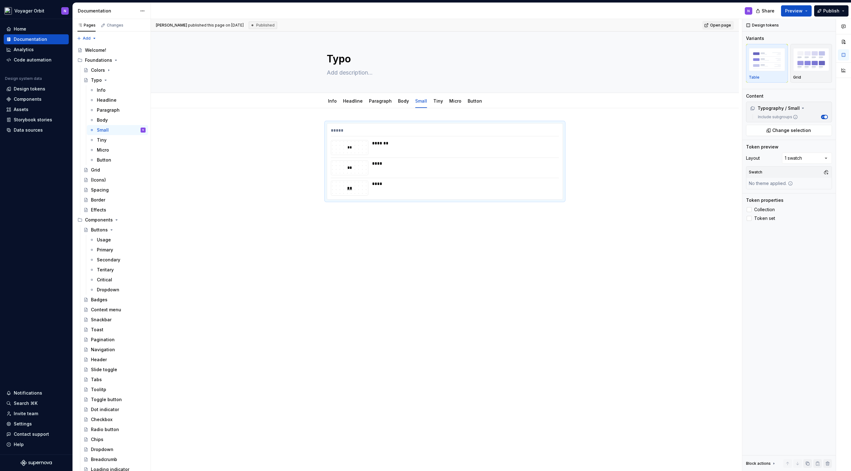
click at [340, 209] on div "***** ** ******* ** **** ** ****" at bounding box center [445, 228] width 588 height 240
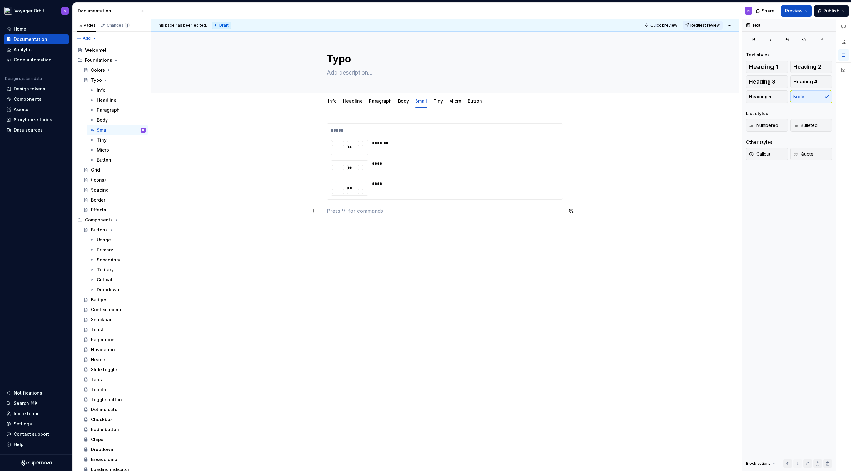
type textarea "*"
click at [347, 204] on div "***** ** ******* ** **** ** **** For secondary information, e.g. help text, ima…" at bounding box center [445, 168] width 236 height 91
click at [431, 102] on div "Tiny" at bounding box center [438, 101] width 15 height 10
click at [434, 102] on link "Tiny" at bounding box center [438, 100] width 10 height 5
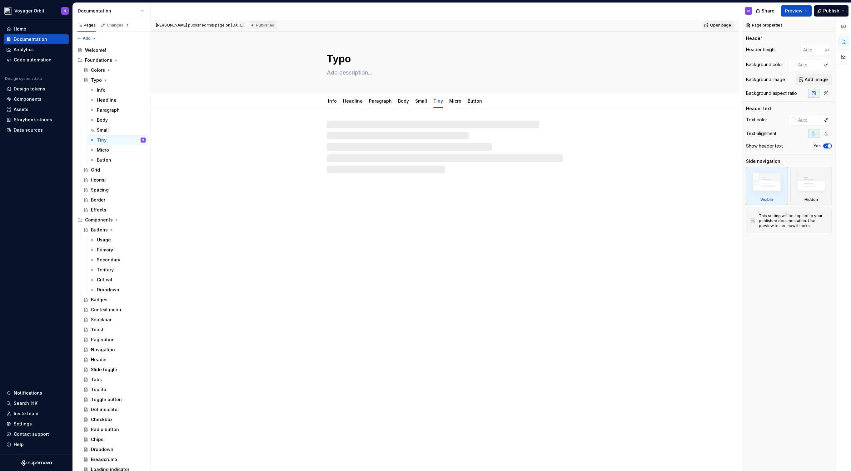
click at [344, 209] on div "Typo Info Headline Paragraph Body Small Tiny Micro Button" at bounding box center [445, 252] width 588 height 440
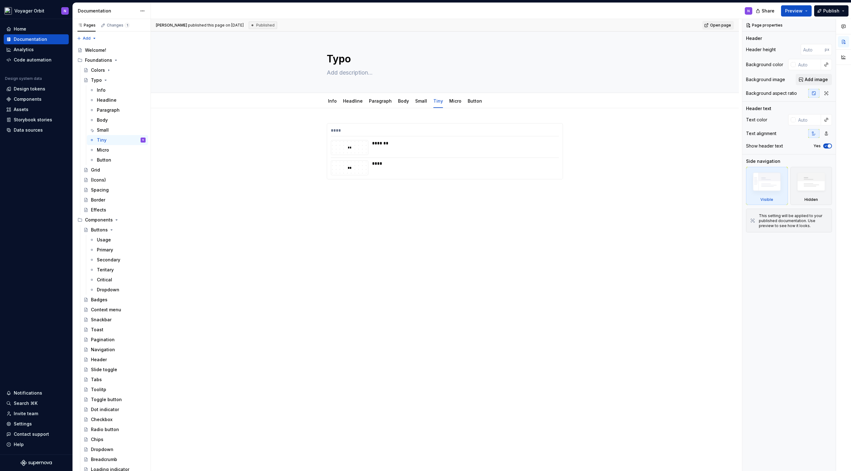
click at [345, 207] on div "**** ** ******* ** ****" at bounding box center [445, 218] width 588 height 220
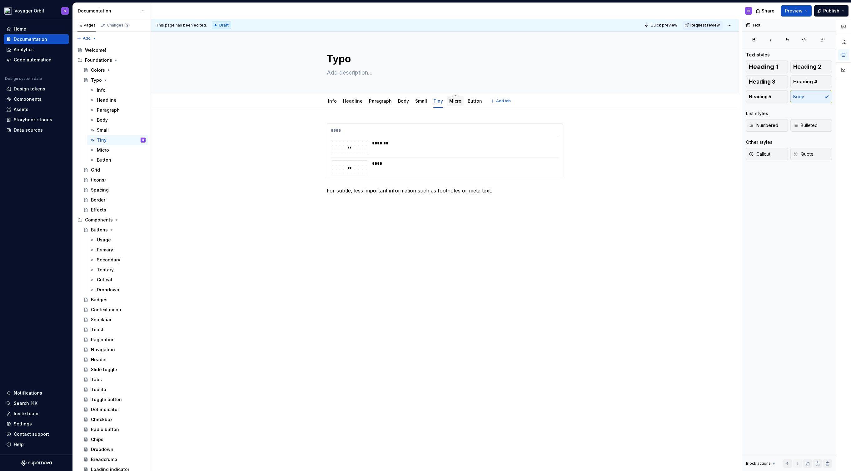
click at [452, 101] on link "Micro" at bounding box center [455, 100] width 12 height 5
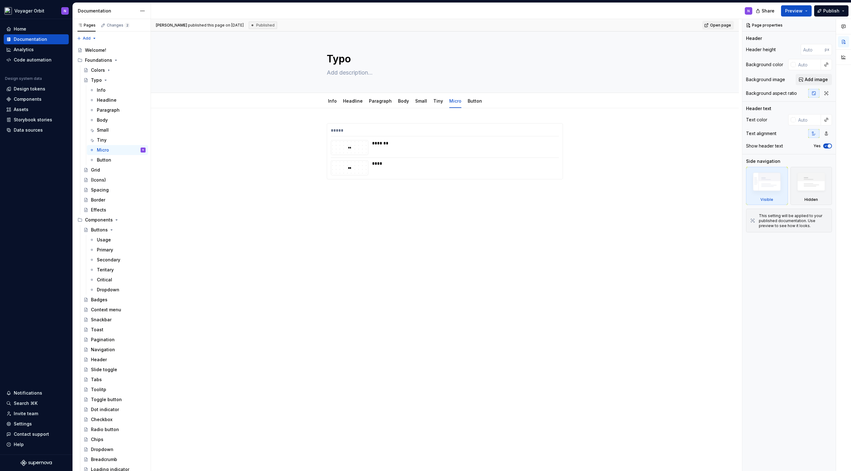
click at [363, 186] on div "***** ** ******* ** ****" at bounding box center [445, 155] width 236 height 64
click at [348, 188] on div "***** ** ******* ** ****" at bounding box center [445, 218] width 588 height 220
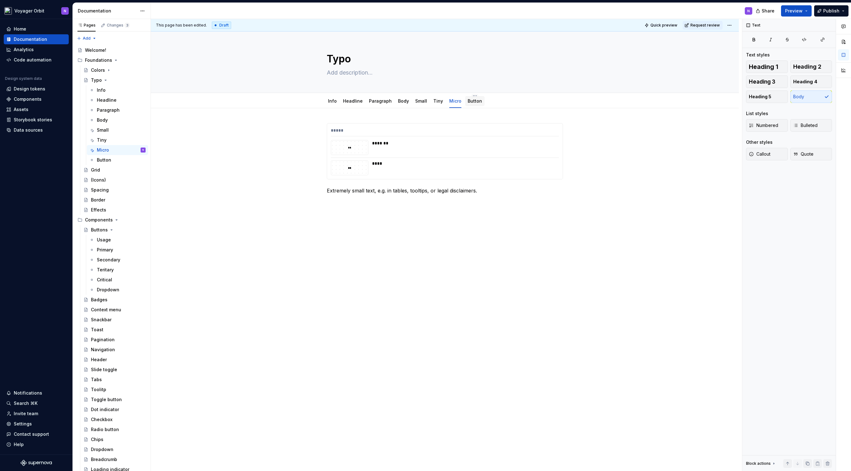
click at [471, 102] on link "Button" at bounding box center [474, 100] width 14 height 5
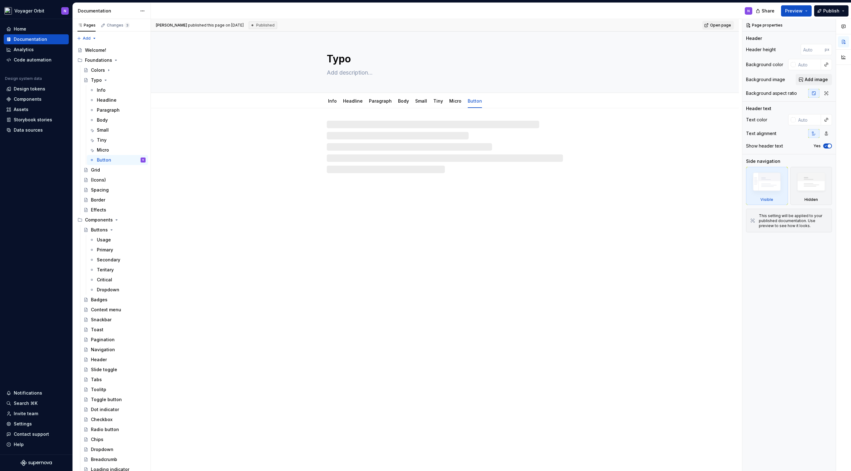
click at [345, 183] on div "Typo Info Headline Paragraph Body Small Tiny Micro Button" at bounding box center [445, 252] width 588 height 440
type textarea "*"
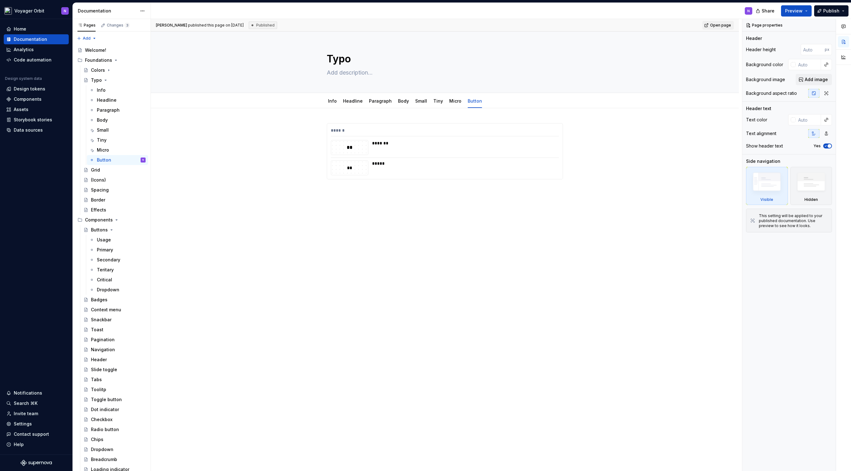
click at [343, 188] on div "****** ** ******* ** *****" at bounding box center [445, 218] width 588 height 220
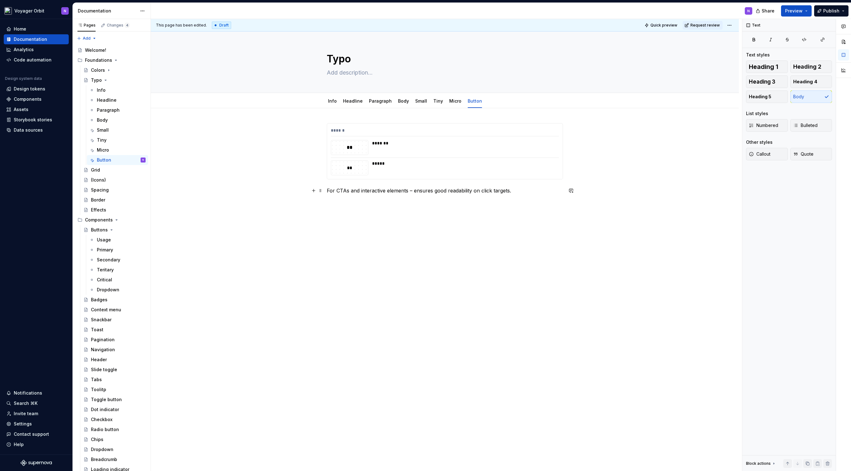
click at [412, 191] on p "For CTAs and interactive elements – ensures good readability on click targets." at bounding box center [445, 190] width 236 height 7
click at [450, 101] on link "Micro" at bounding box center [455, 100] width 12 height 5
click at [423, 192] on p "Extremely small text, e.g. in tables, tooltips, or legal disclaimers." at bounding box center [445, 190] width 236 height 7
type textarea "*"
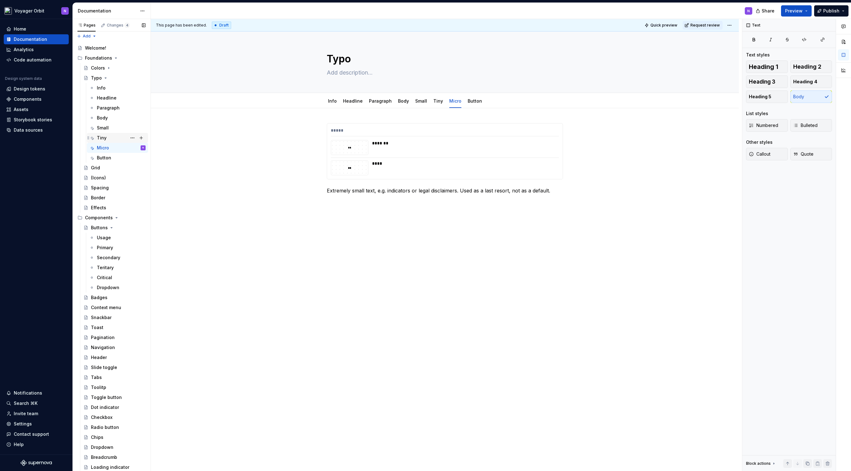
scroll to position [3, 0]
click at [111, 138] on div "Tiny" at bounding box center [121, 137] width 49 height 9
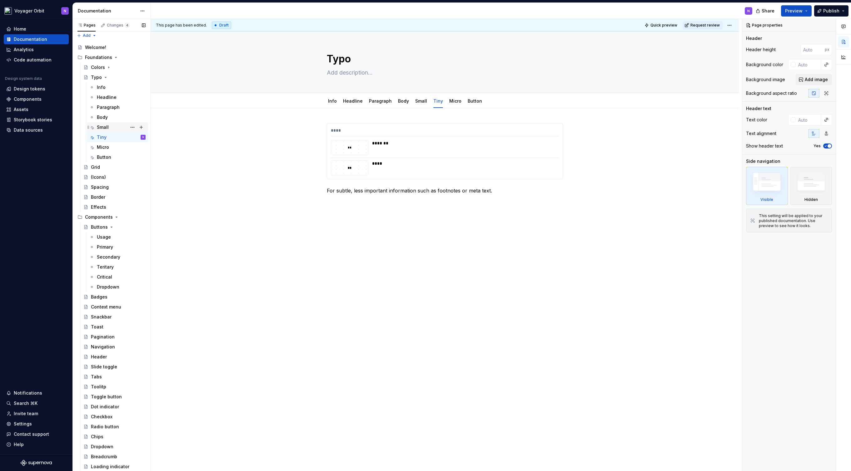
click at [111, 128] on div "Small" at bounding box center [121, 127] width 49 height 9
click at [823, 12] on span "Publish" at bounding box center [831, 11] width 16 height 6
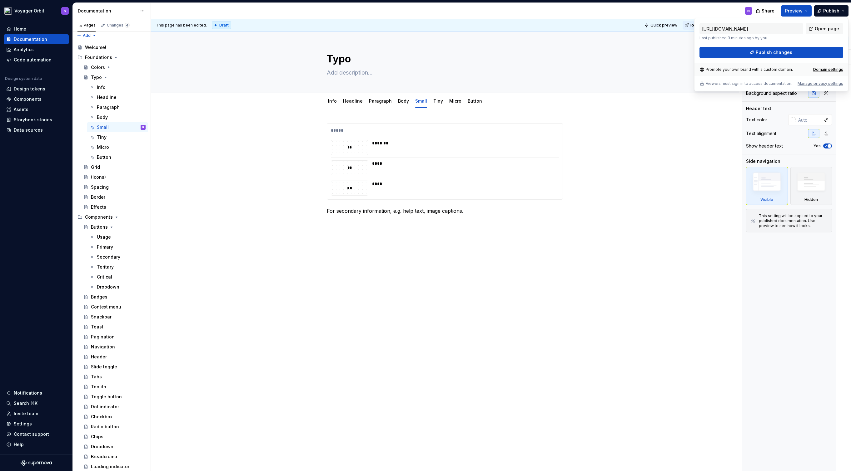
click at [740, 58] on div "[URL][DOMAIN_NAME] Last published 3 minutes ago by you. Open page Publish chang…" at bounding box center [771, 55] width 154 height 74
click at [742, 57] on button "Publish changes" at bounding box center [771, 52] width 144 height 11
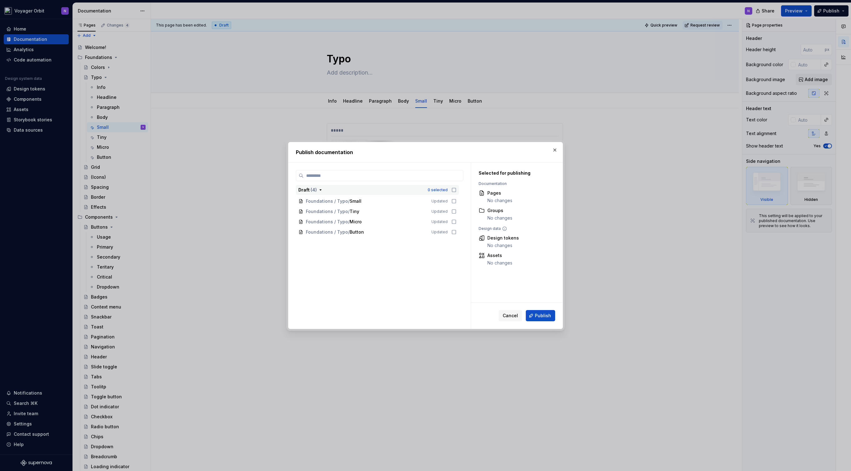
click at [453, 190] on icon "button" at bounding box center [453, 190] width 5 height 5
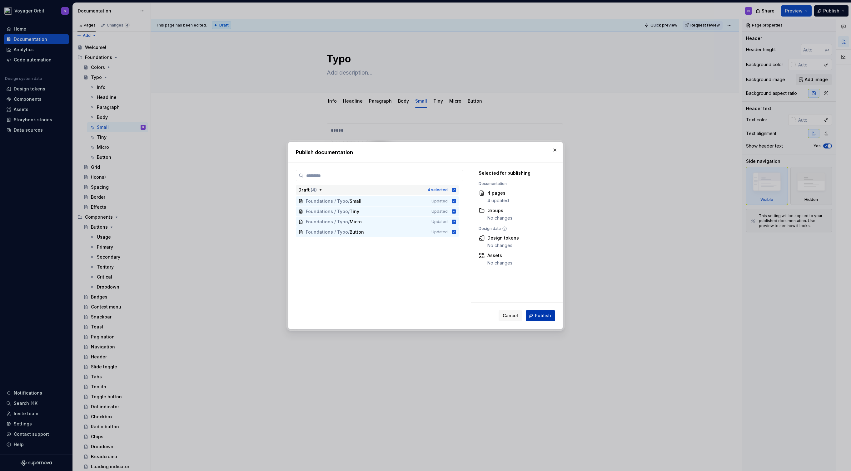
click at [534, 317] on button "Publish" at bounding box center [540, 315] width 29 height 11
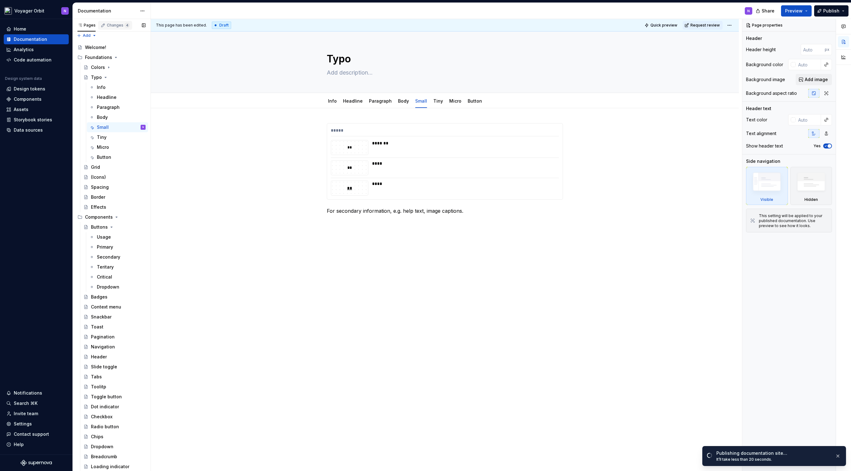
click at [112, 23] on div "Changes 4" at bounding box center [118, 25] width 23 height 5
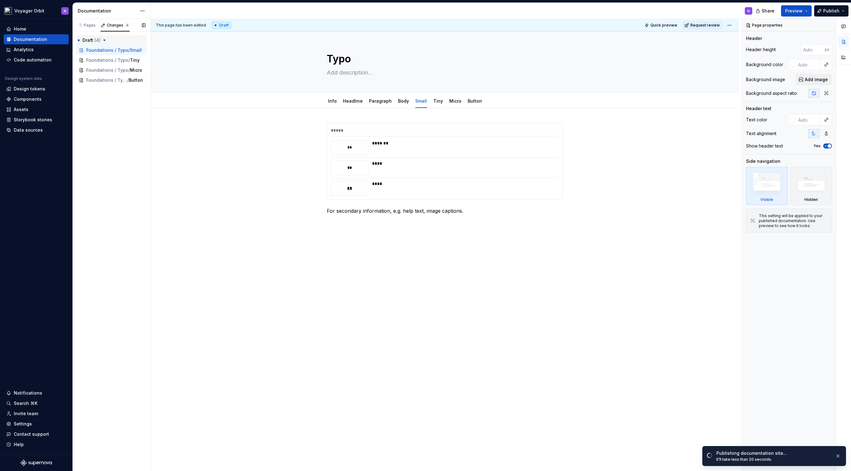
click at [102, 42] on icon "button" at bounding box center [104, 40] width 5 height 5
click at [104, 41] on icon "button" at bounding box center [104, 41] width 1 height 2
click at [91, 39] on span "Draft ( 4 )" at bounding box center [91, 40] width 18 height 6
click at [113, 27] on div "Changes 4" at bounding box center [118, 25] width 23 height 5
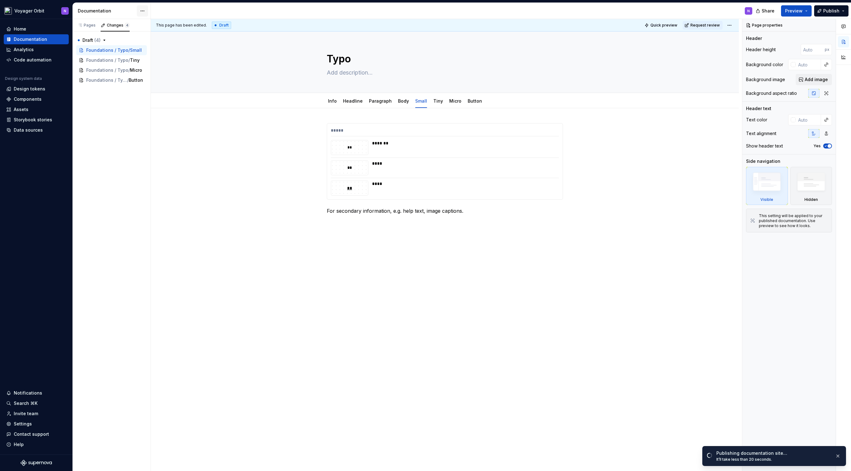
click at [142, 11] on html "Voyager Orbit N Home Documentation Analytics Code automation Design system data…" at bounding box center [425, 235] width 851 height 471
click at [105, 32] on div "Pages Changes 4 Add Accessibility guide for tree Page tree. Navigate the tree w…" at bounding box center [111, 245] width 78 height 453
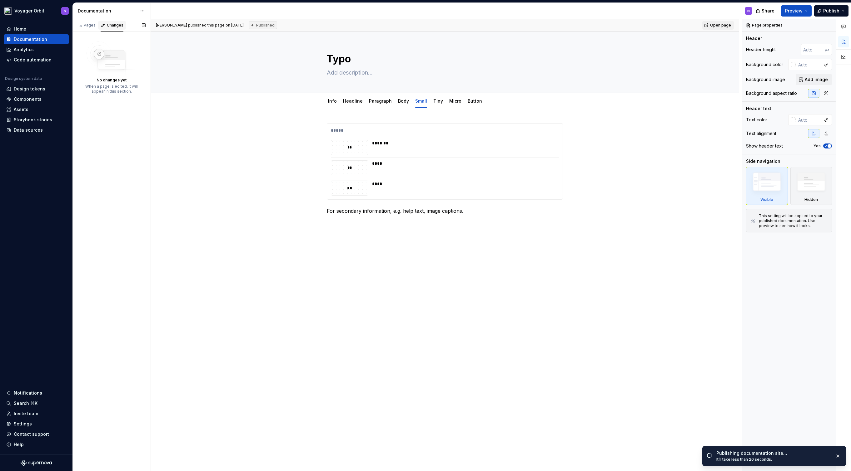
click at [114, 26] on div "Changes" at bounding box center [115, 25] width 17 height 5
click at [83, 26] on div "Pages" at bounding box center [86, 25] width 18 height 5
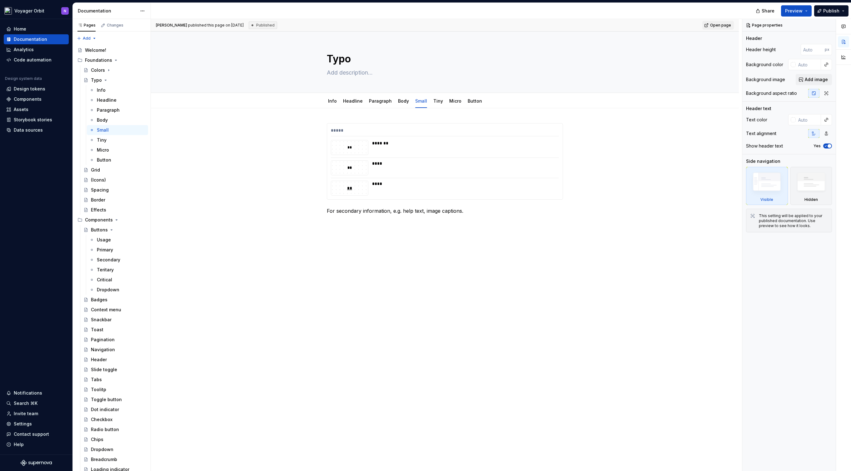
type textarea "*"
